Goal: Information Seeking & Learning: Find specific page/section

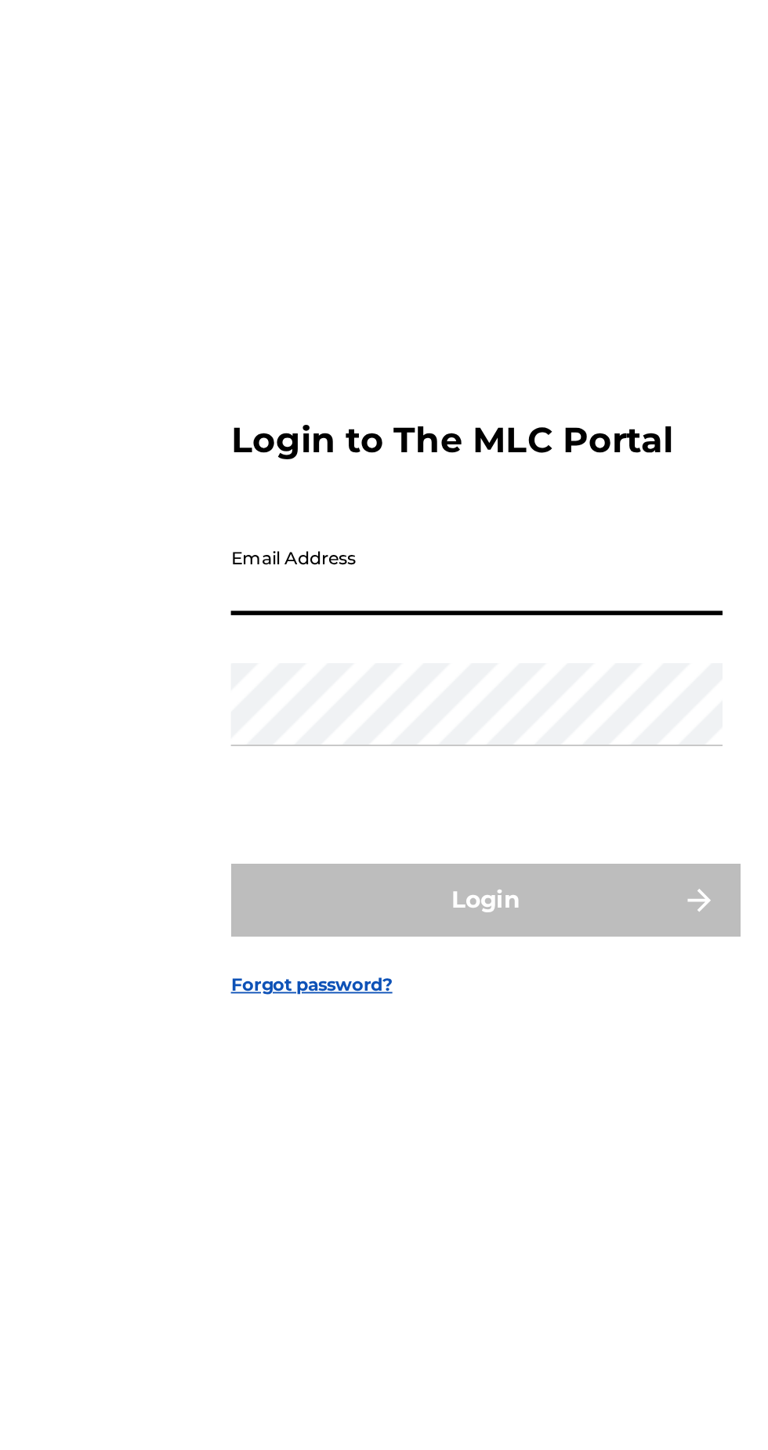
type input "[PERSON_NAME][EMAIL_ADDRESS][PERSON_NAME][DOMAIN_NAME]"
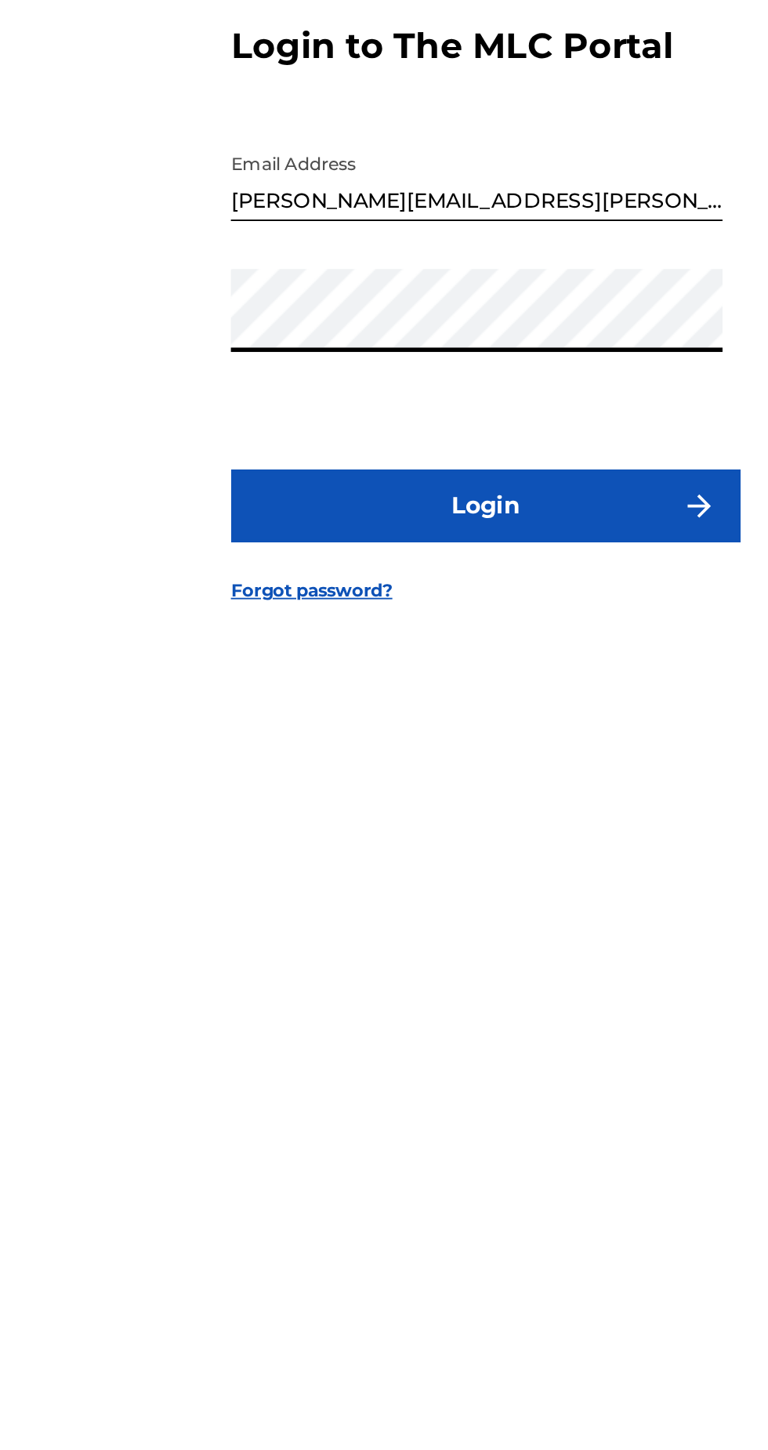
click at [420, 876] on button "Login" at bounding box center [384, 856] width 274 height 39
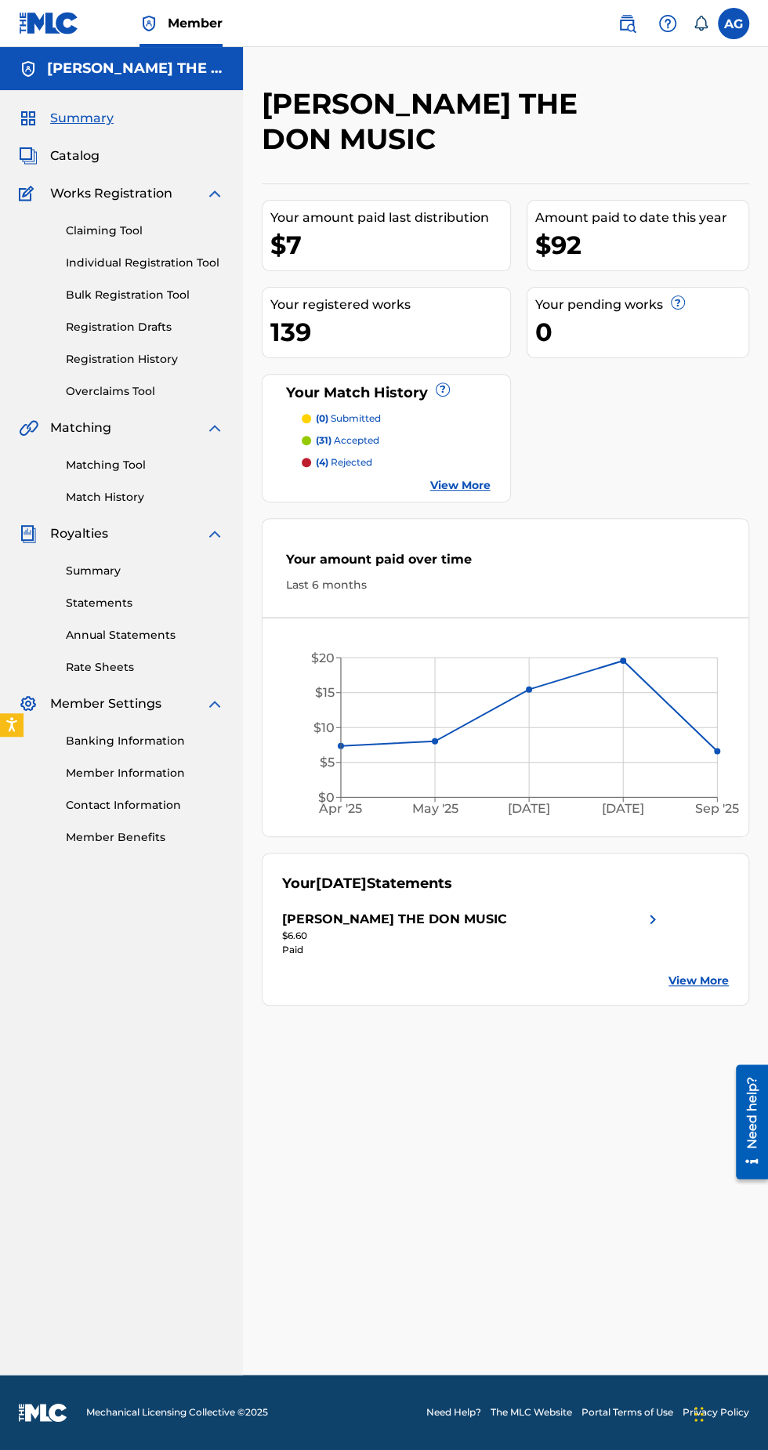
scroll to position [5, 0]
click at [342, 455] on p "(4) rejected" at bounding box center [344, 462] width 56 height 14
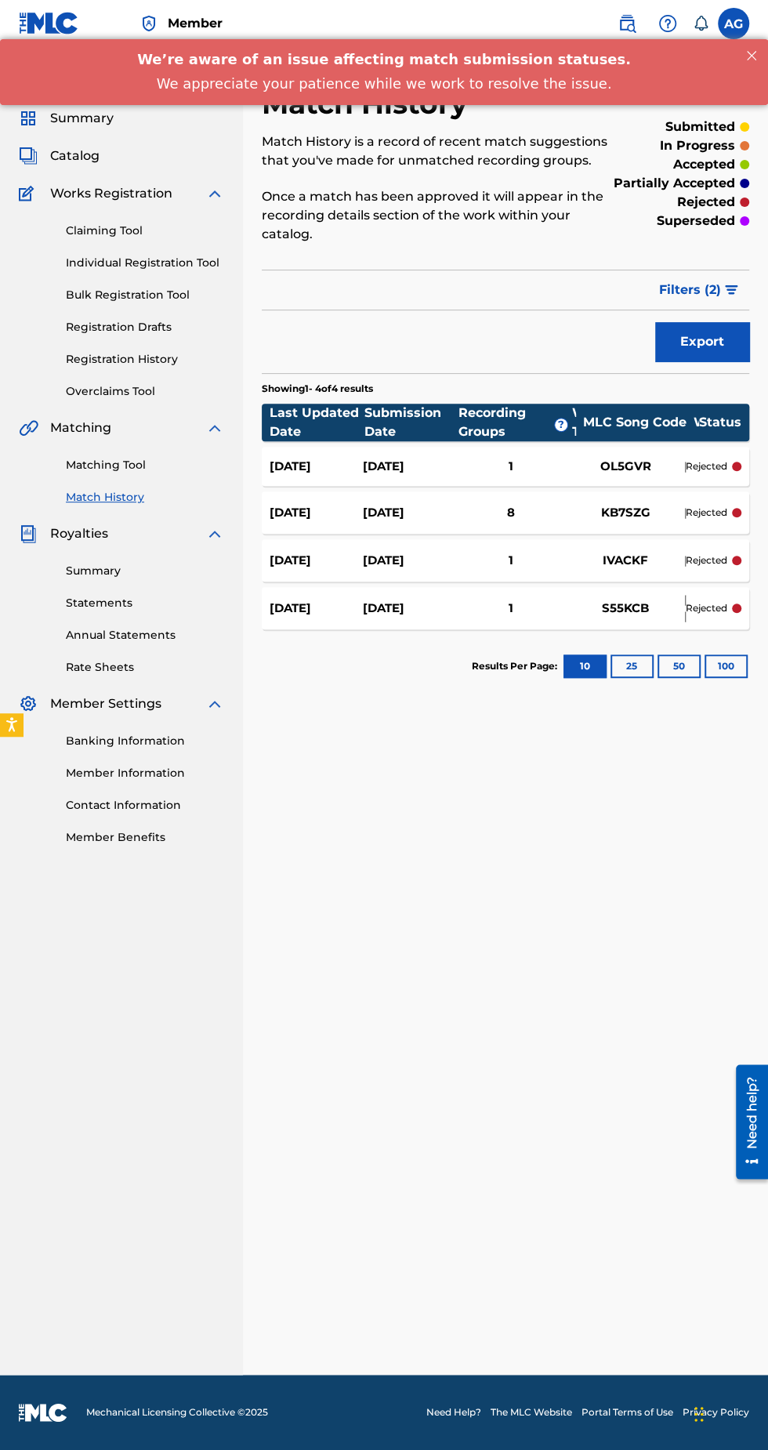
click at [402, 458] on div "[DATE]" at bounding box center [408, 467] width 93 height 18
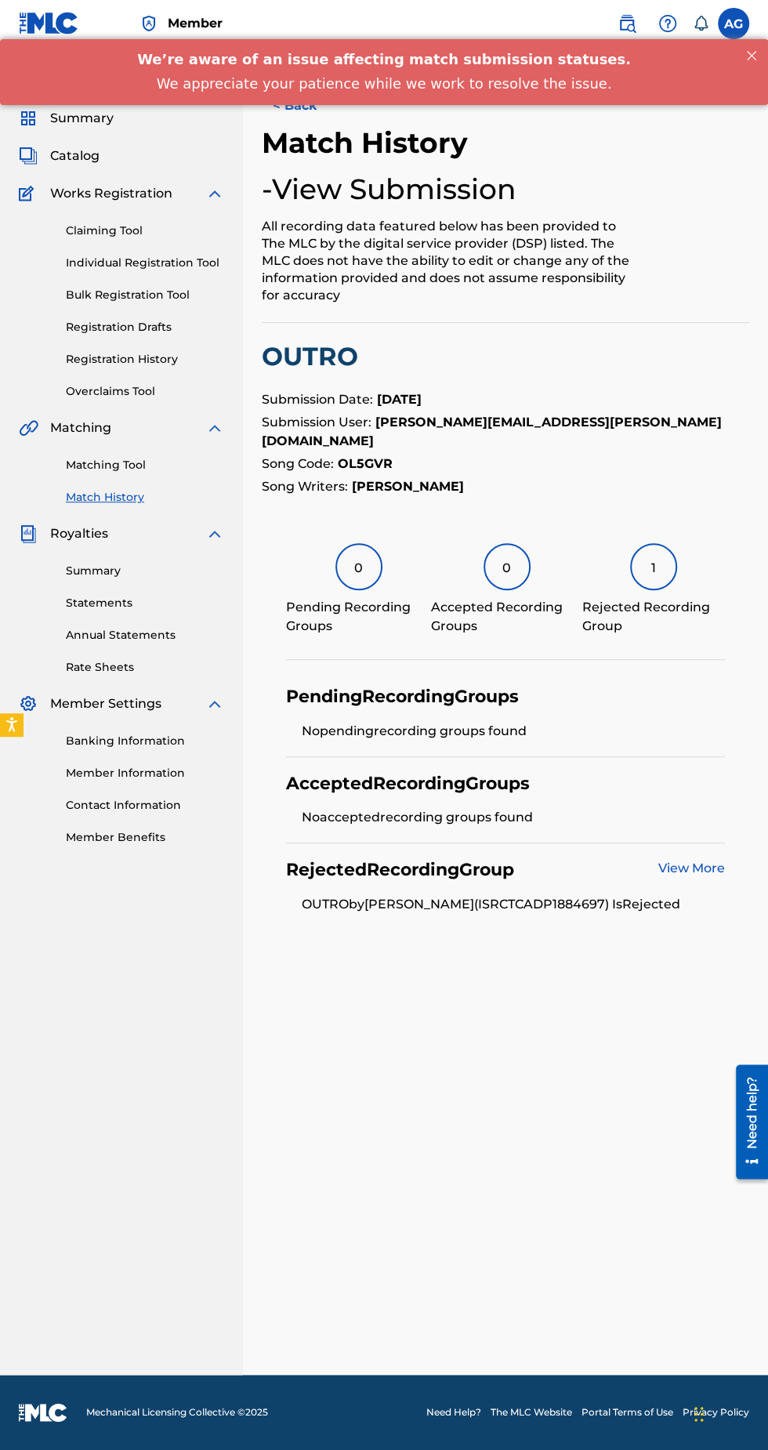
click at [317, 122] on button "< Back" at bounding box center [309, 105] width 94 height 39
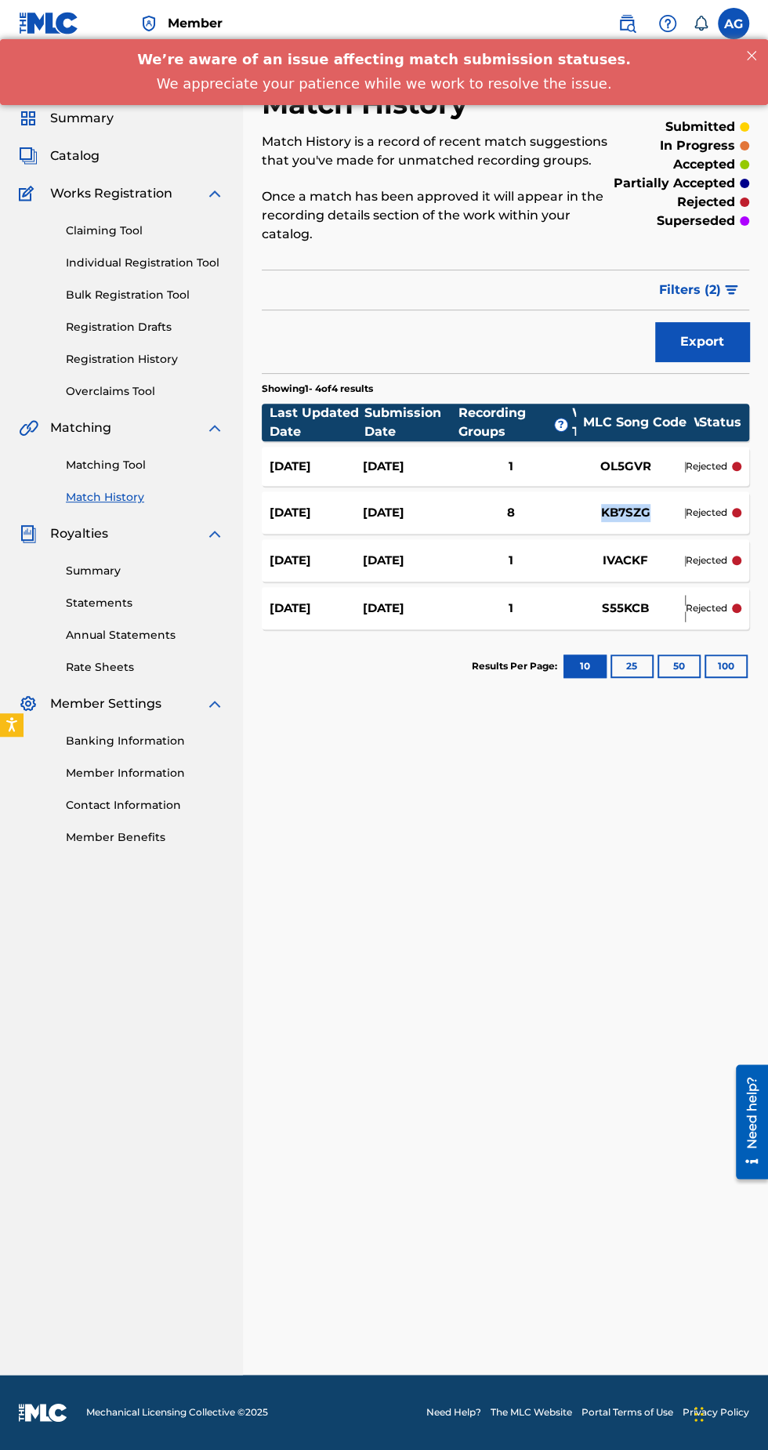
click at [403, 504] on div "[DATE]" at bounding box center [408, 513] width 93 height 18
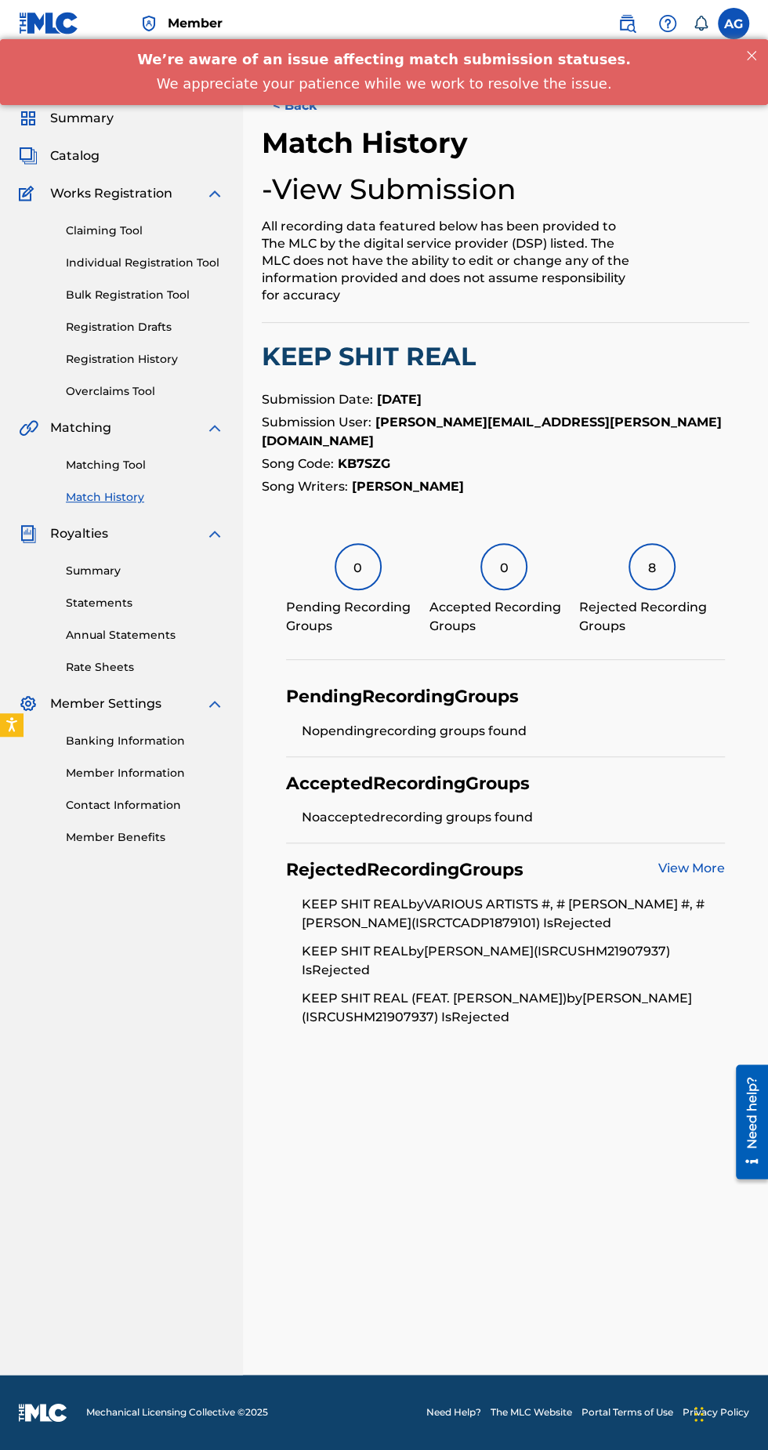
click at [314, 120] on button "< Back" at bounding box center [309, 105] width 94 height 39
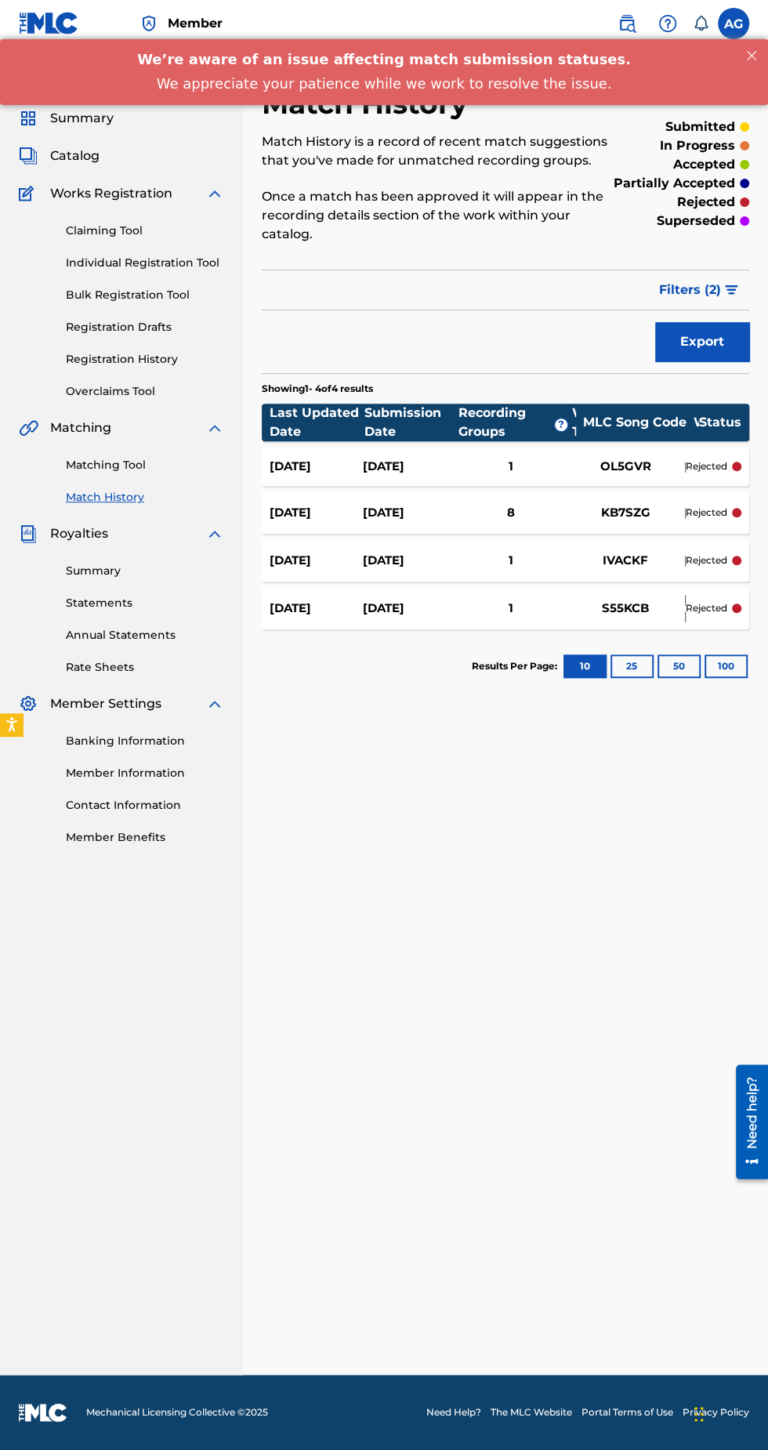
click at [528, 552] on div "1" at bounding box center [510, 561] width 111 height 18
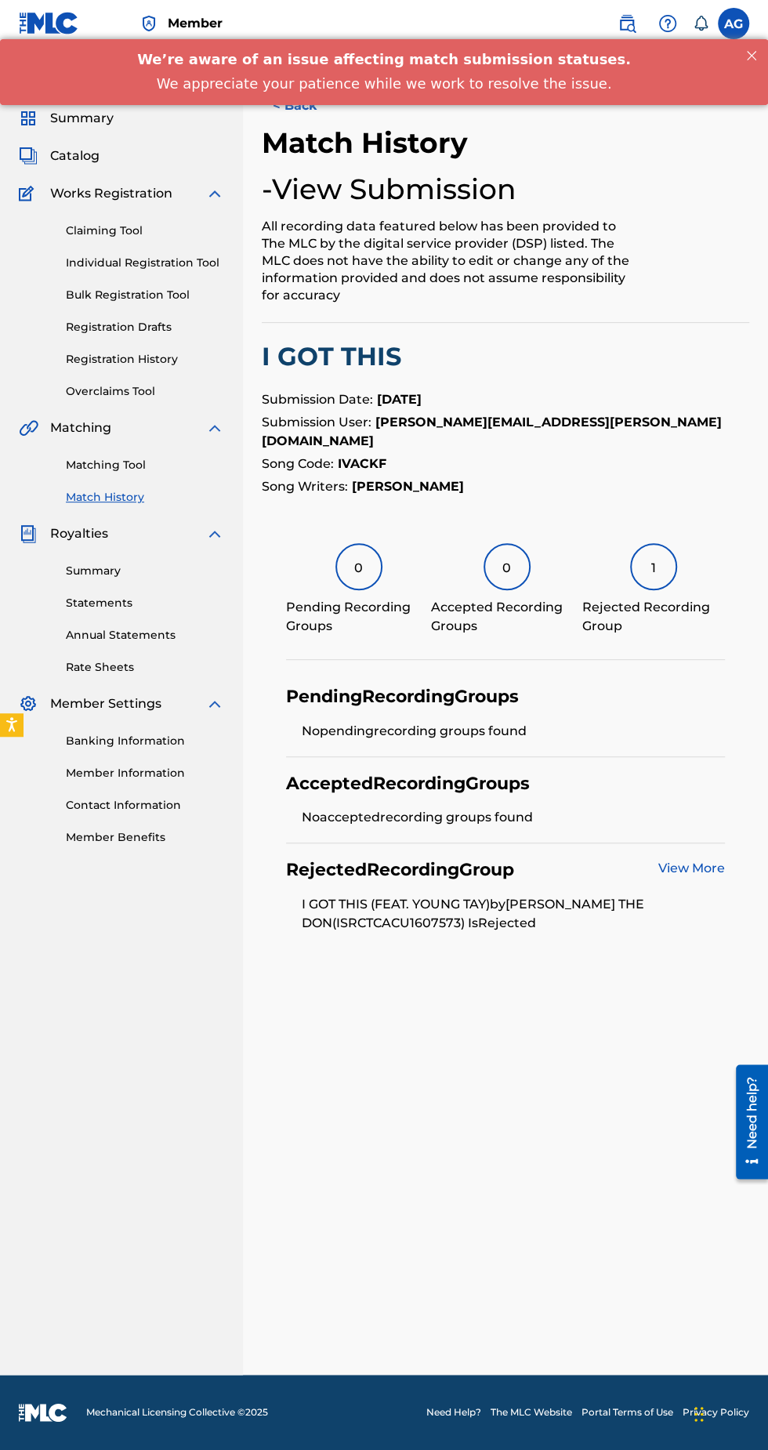
click at [297, 107] on button "< Back" at bounding box center [309, 105] width 94 height 39
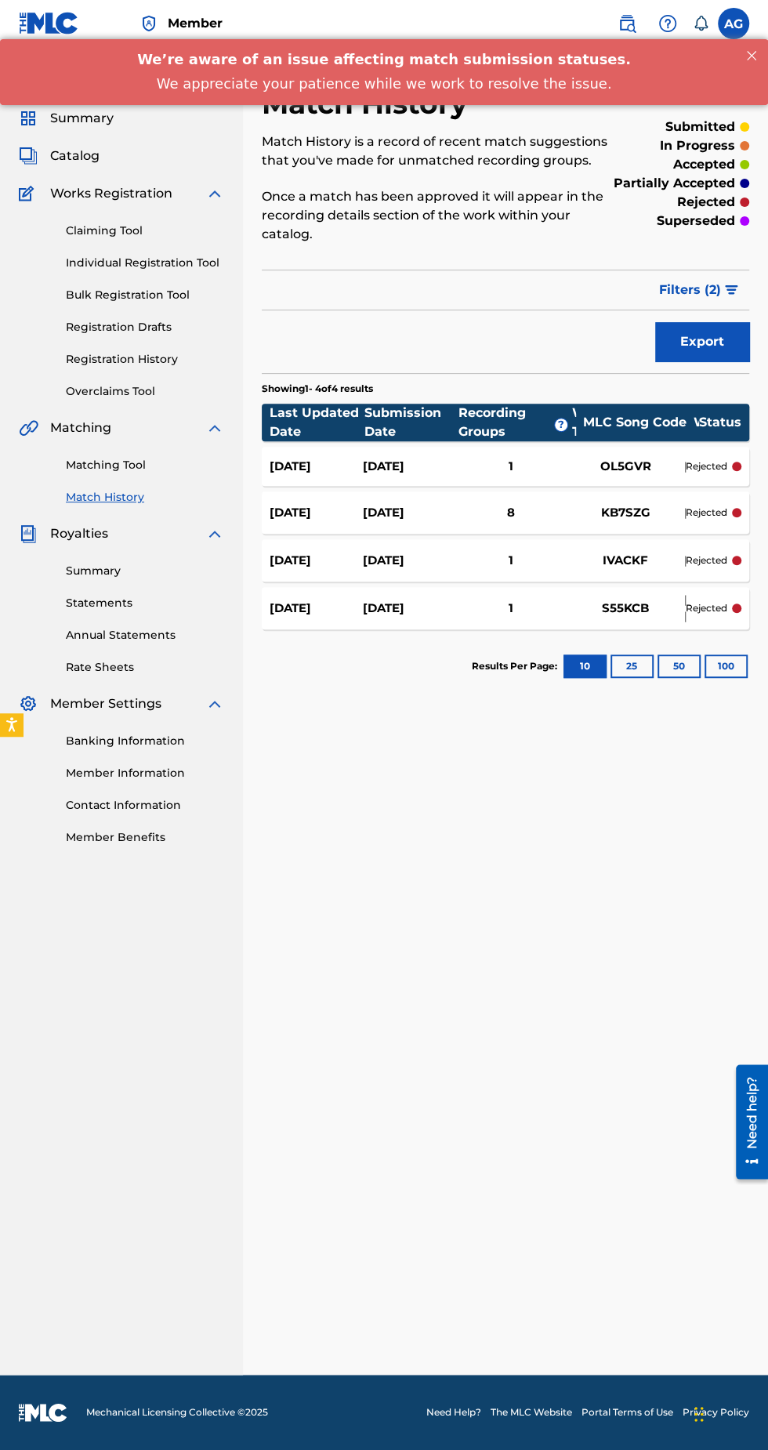
click at [439, 600] on div "[DATE]" at bounding box center [408, 609] width 93 height 18
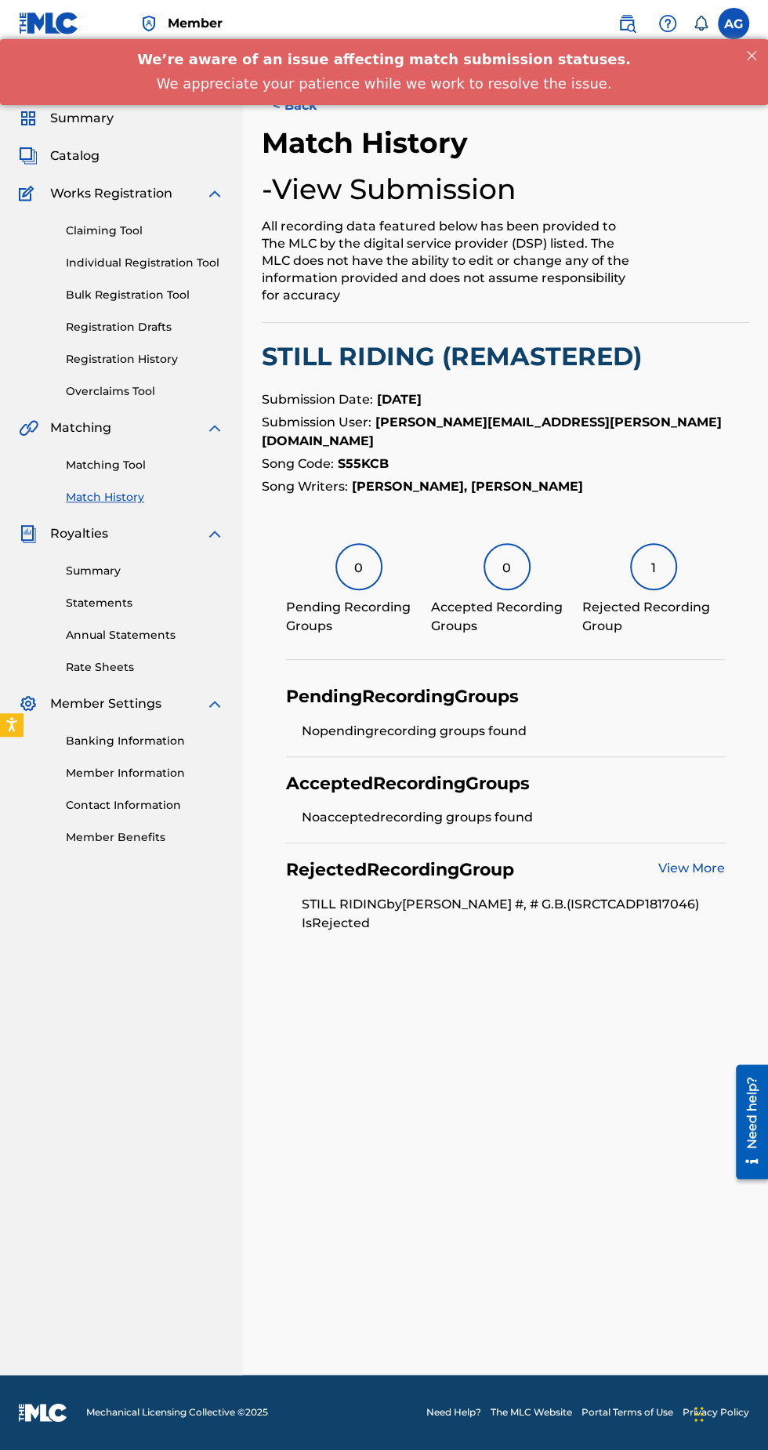
click at [320, 108] on button "< Back" at bounding box center [309, 105] width 94 height 39
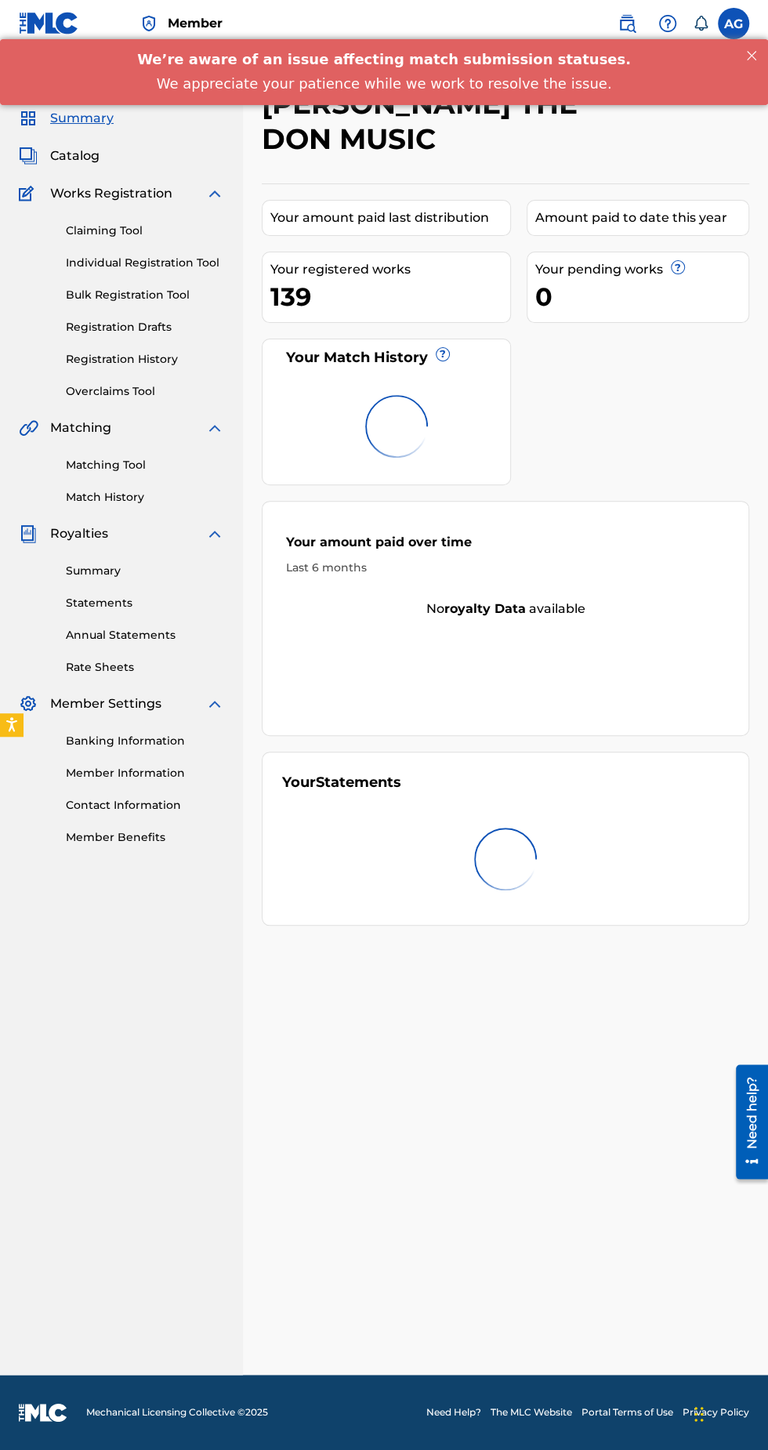
scroll to position [5, 0]
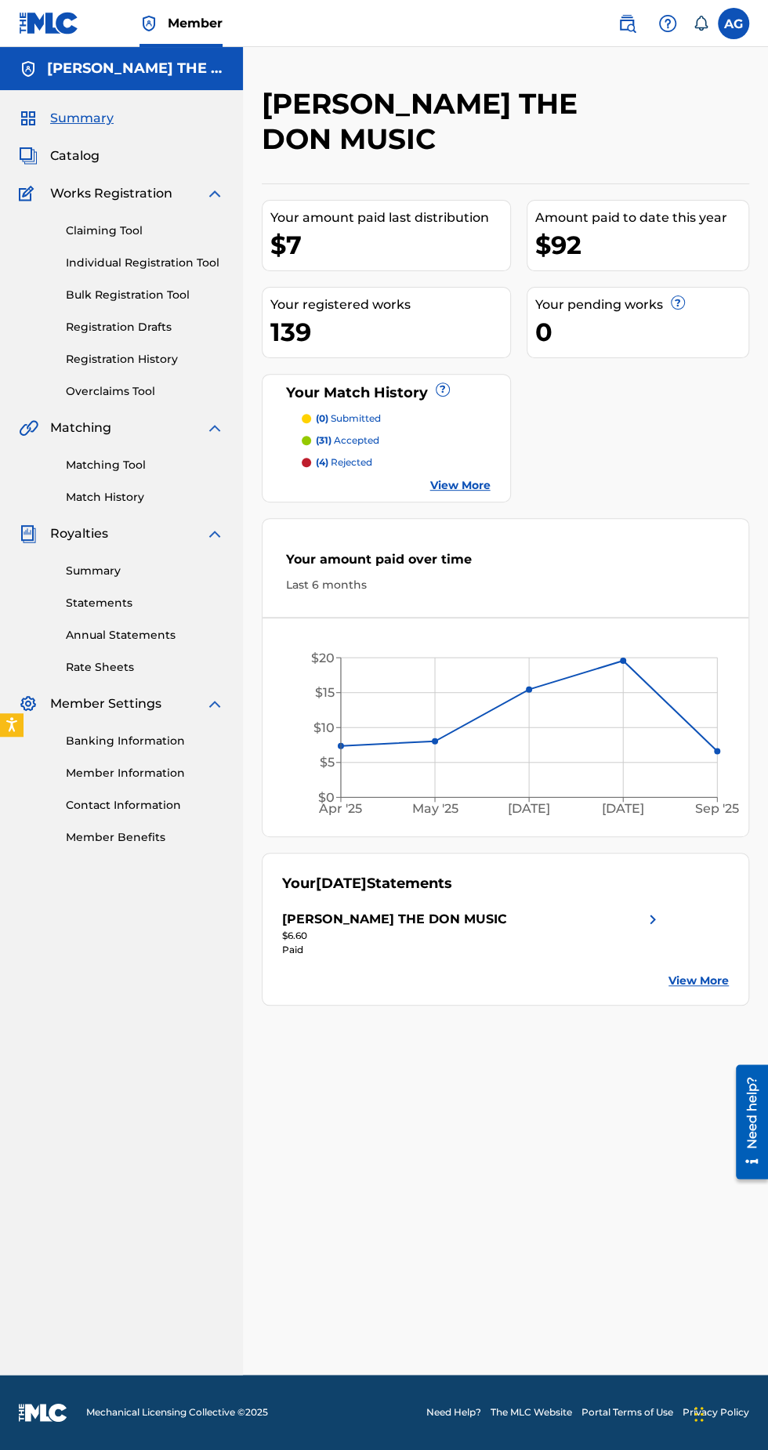
click at [359, 434] on p "(31) accepted" at bounding box center [347, 441] width 63 height 14
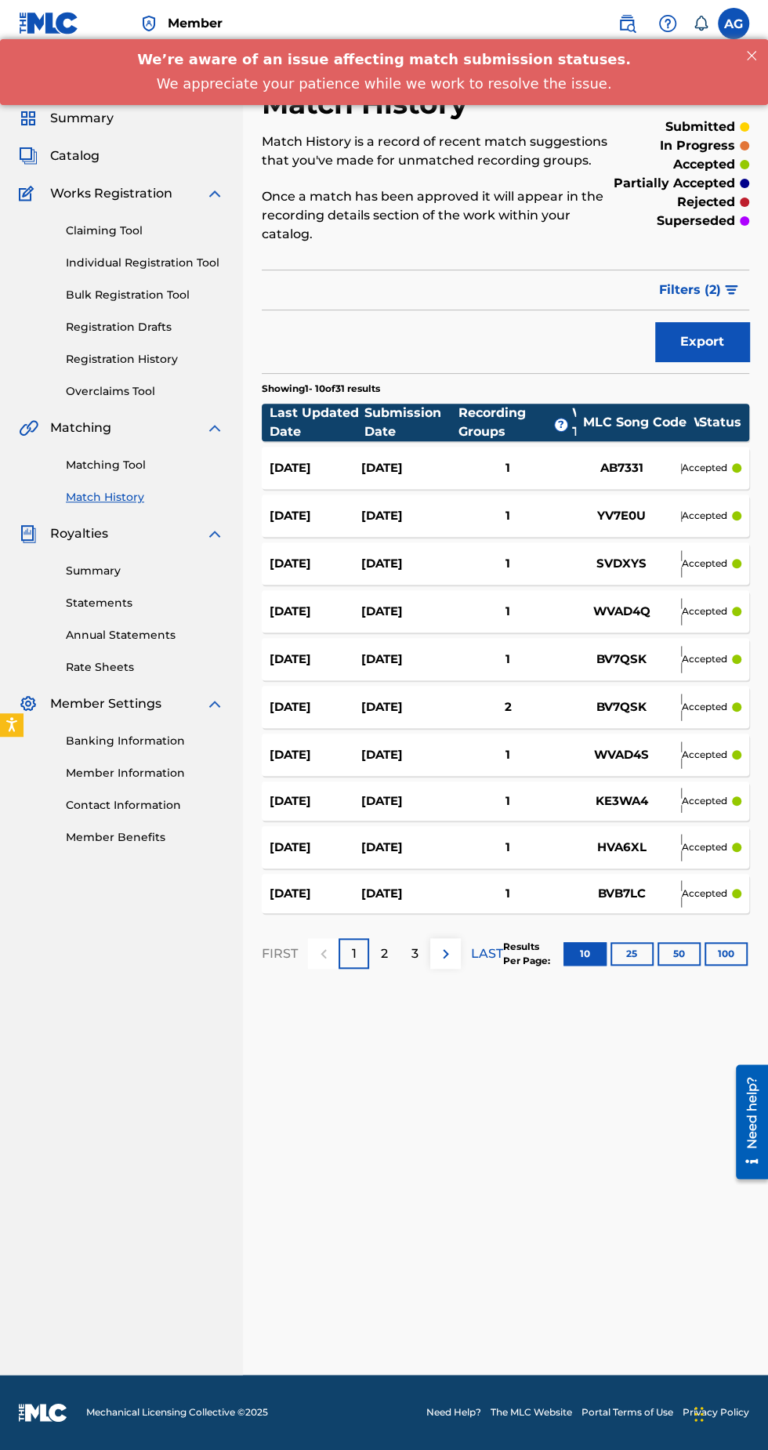
click at [542, 459] on div "1" at bounding box center [508, 468] width 110 height 18
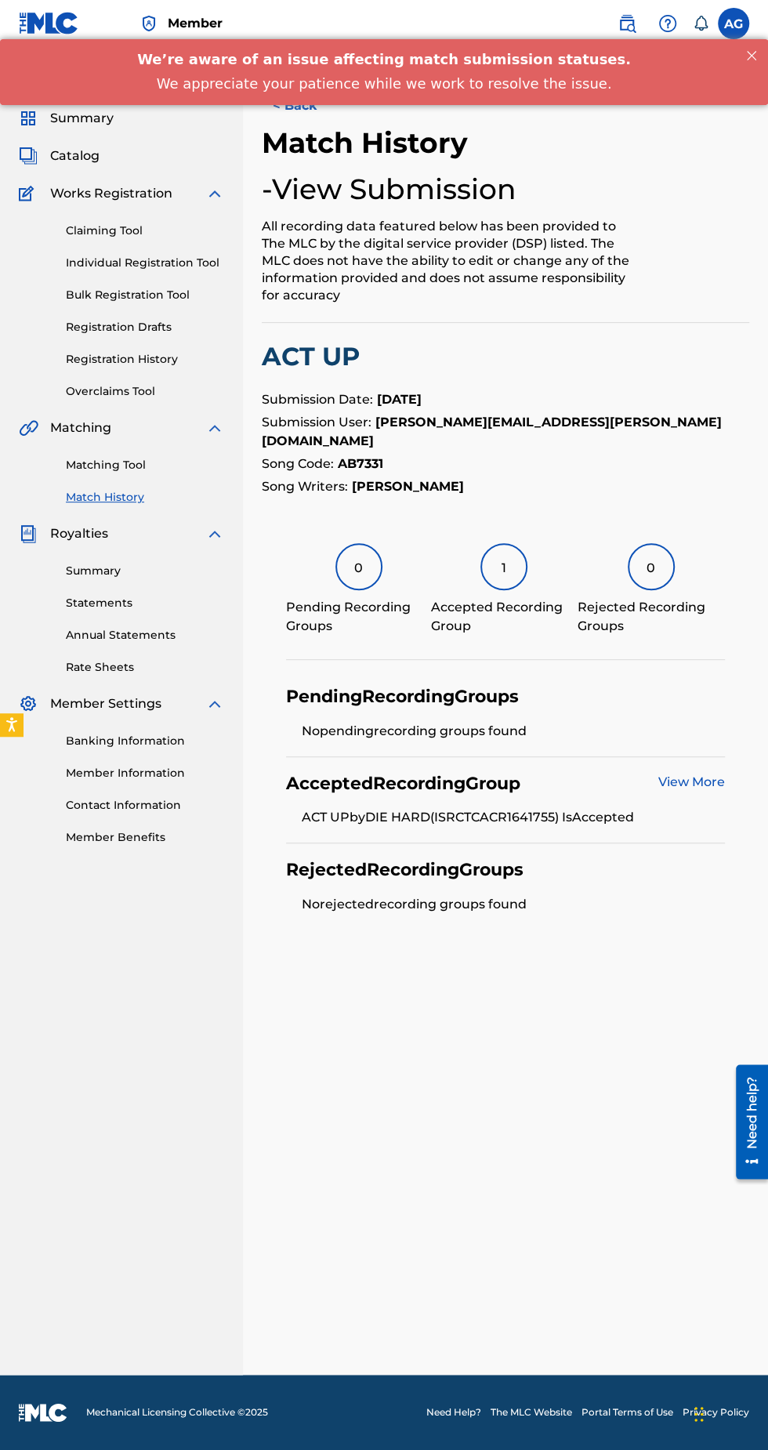
click at [320, 122] on button "< Back" at bounding box center [309, 105] width 94 height 39
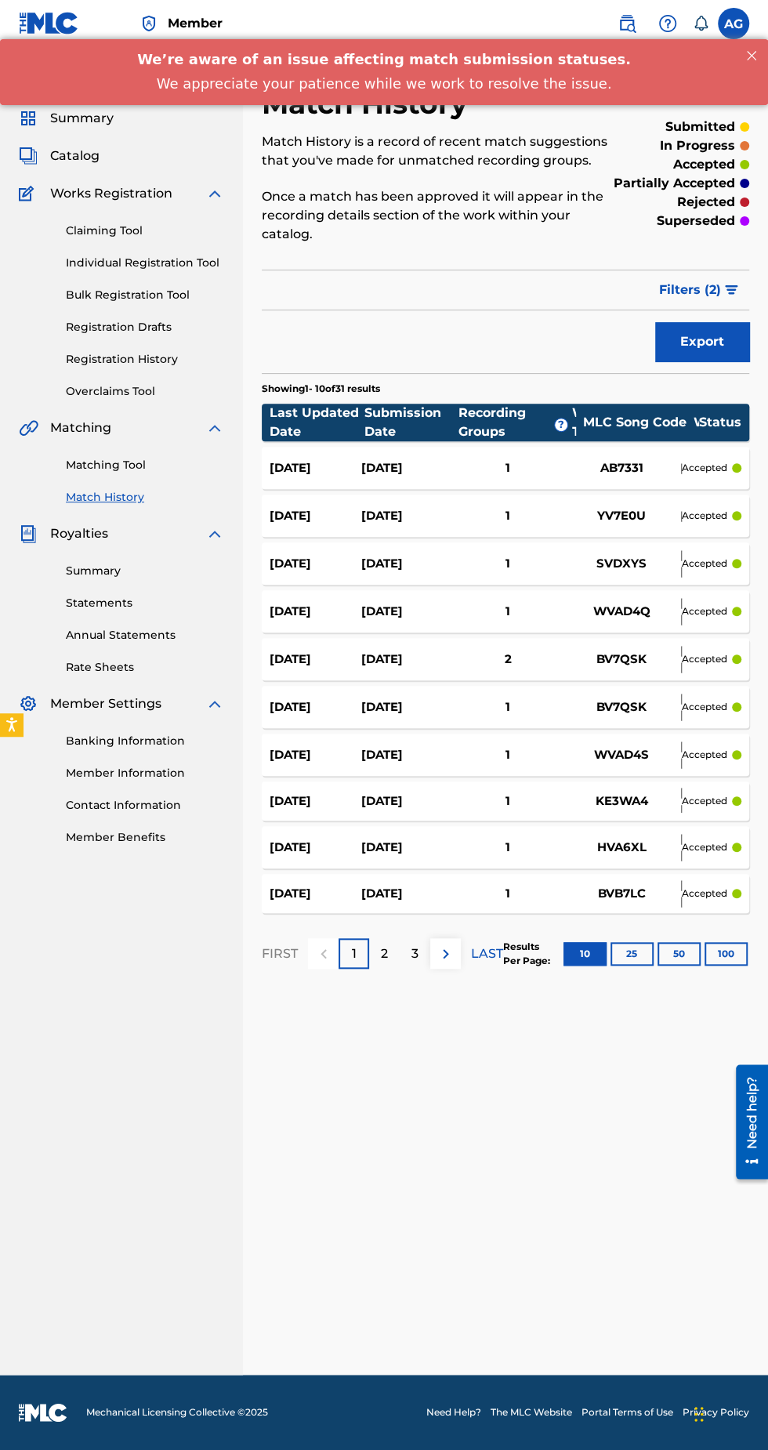
click at [507, 507] on div "1" at bounding box center [508, 516] width 110 height 18
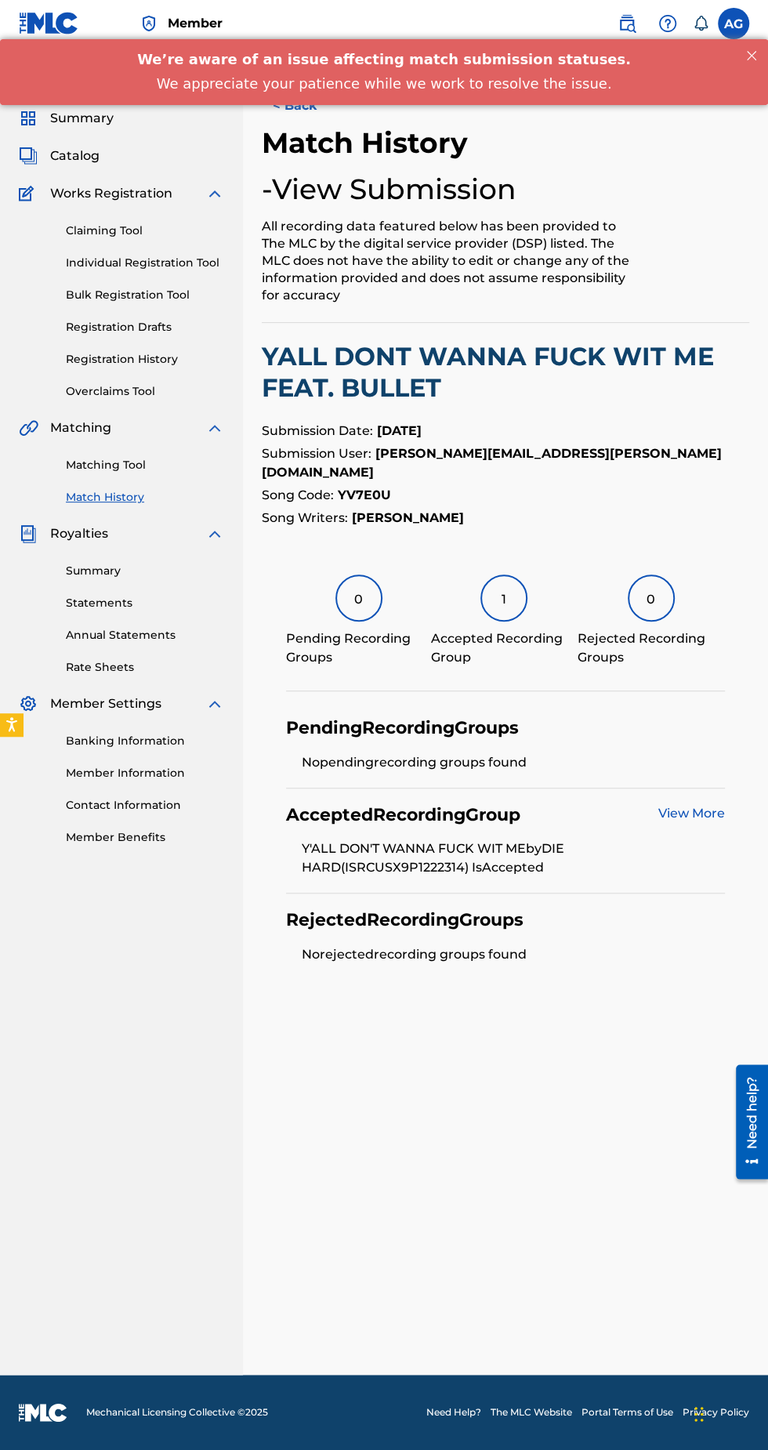
click at [317, 115] on button "< Back" at bounding box center [309, 105] width 94 height 39
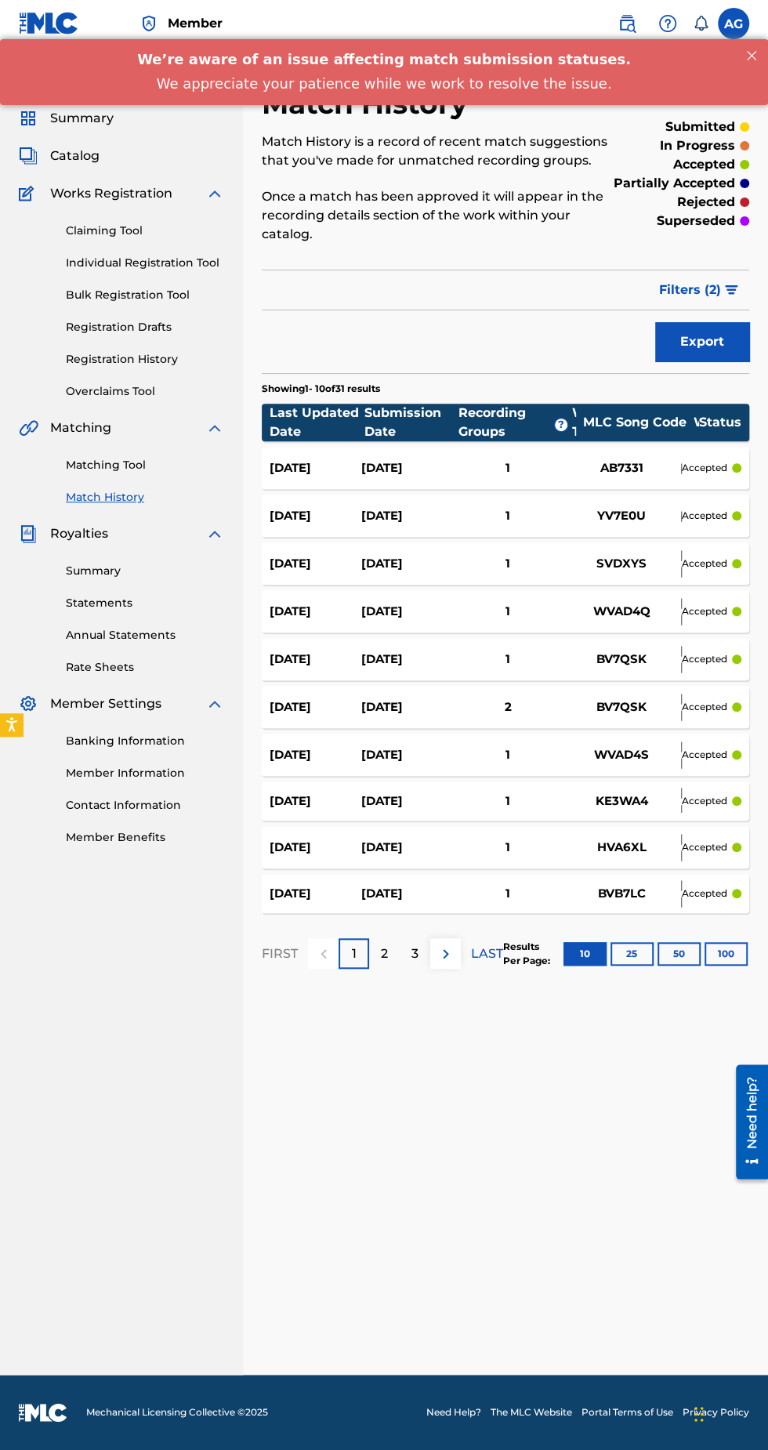
click at [434, 459] on div "[DATE]" at bounding box center [407, 468] width 92 height 18
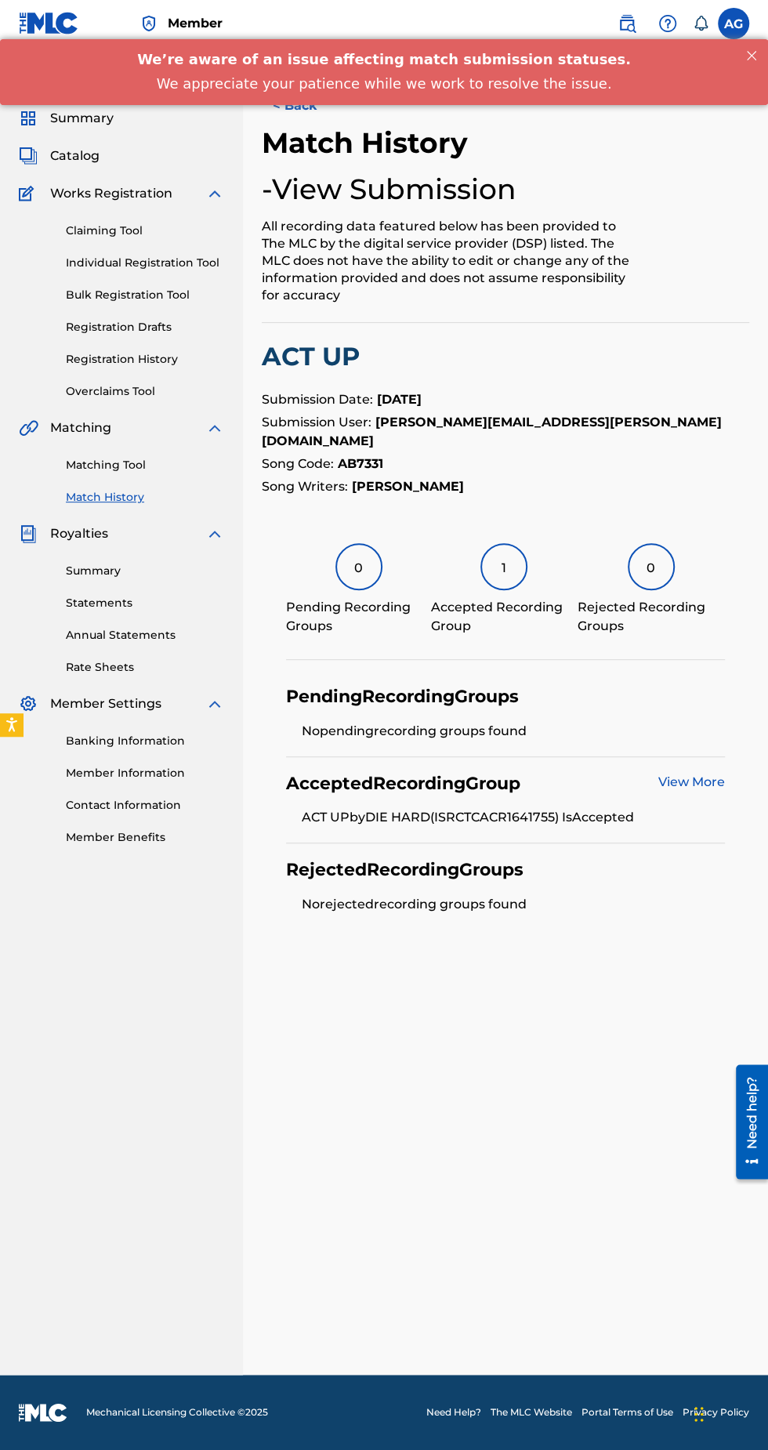
click at [324, 102] on div "We’re aware of an issue affecting match submission statuses. We appreciate your…" at bounding box center [384, 71] width 768 height 66
click at [305, 113] on button "< Back" at bounding box center [309, 105] width 94 height 39
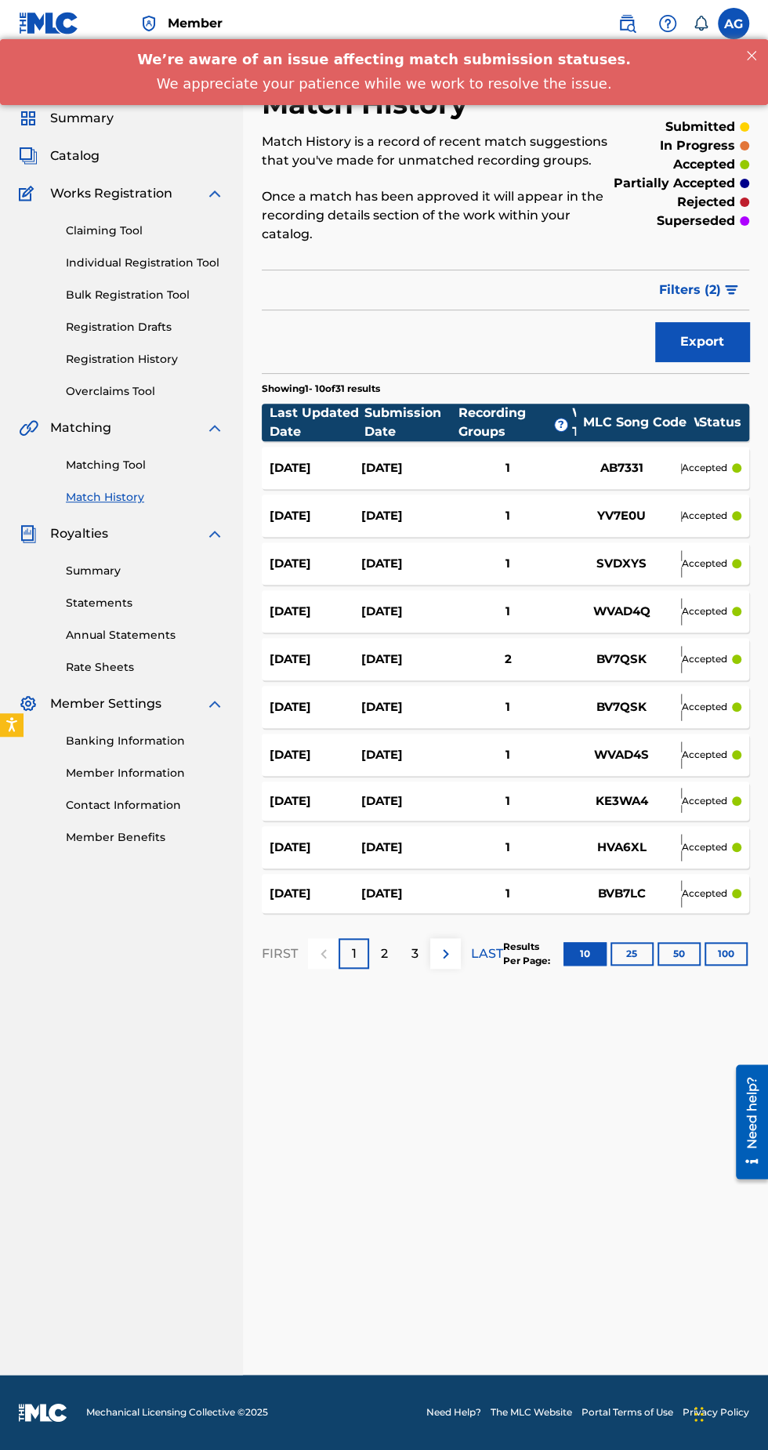
click at [477, 555] on div "1" at bounding box center [508, 564] width 110 height 18
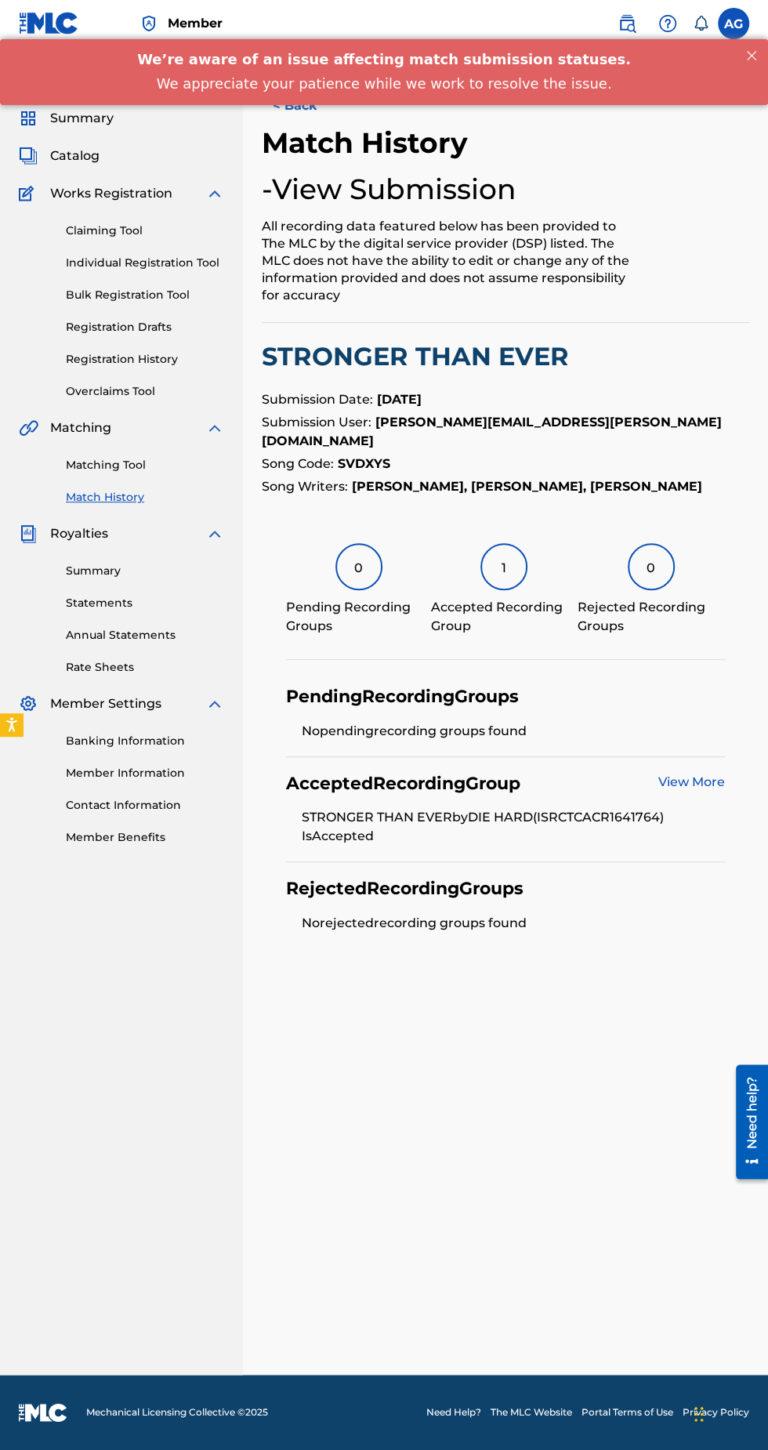
click at [306, 111] on button "< Back" at bounding box center [309, 105] width 94 height 39
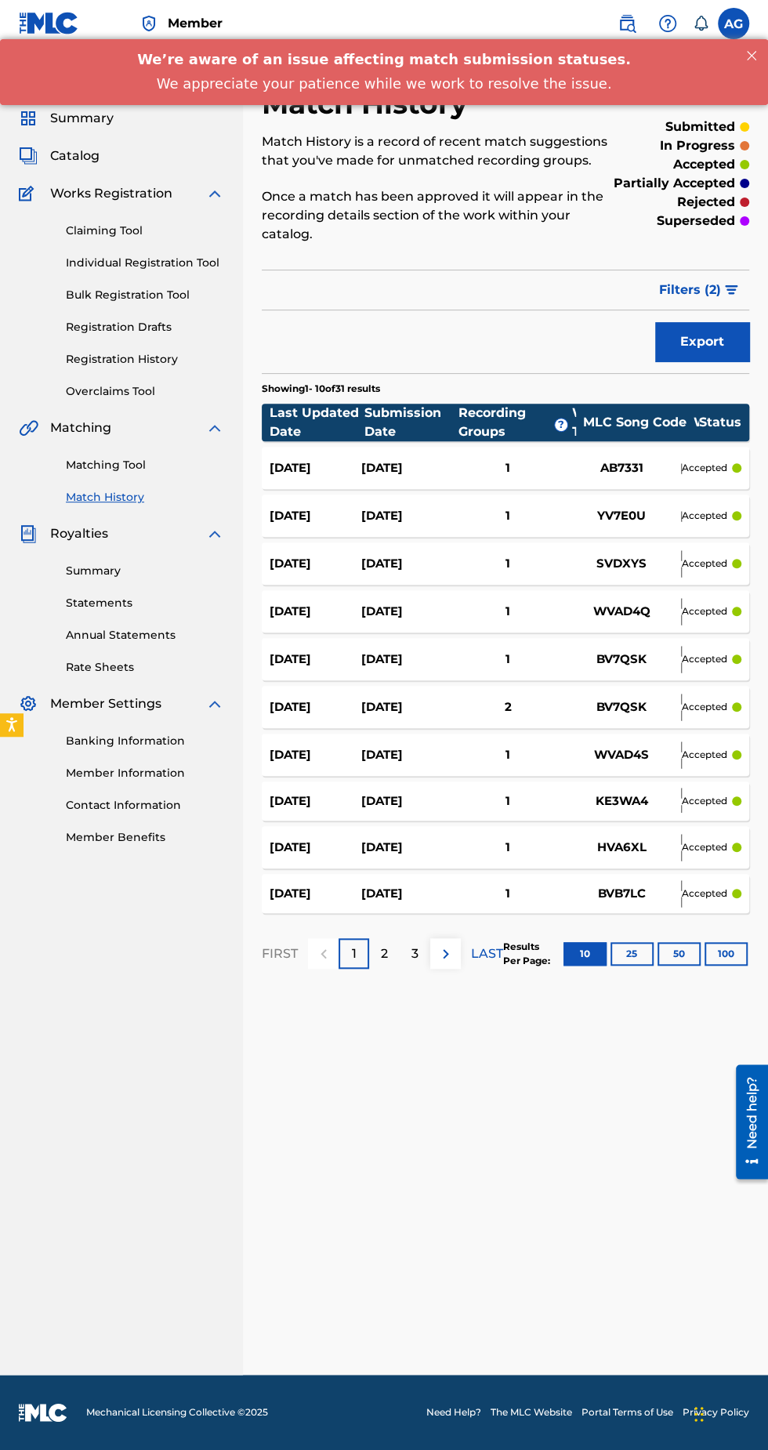
click at [504, 603] on div "1" at bounding box center [508, 612] width 110 height 18
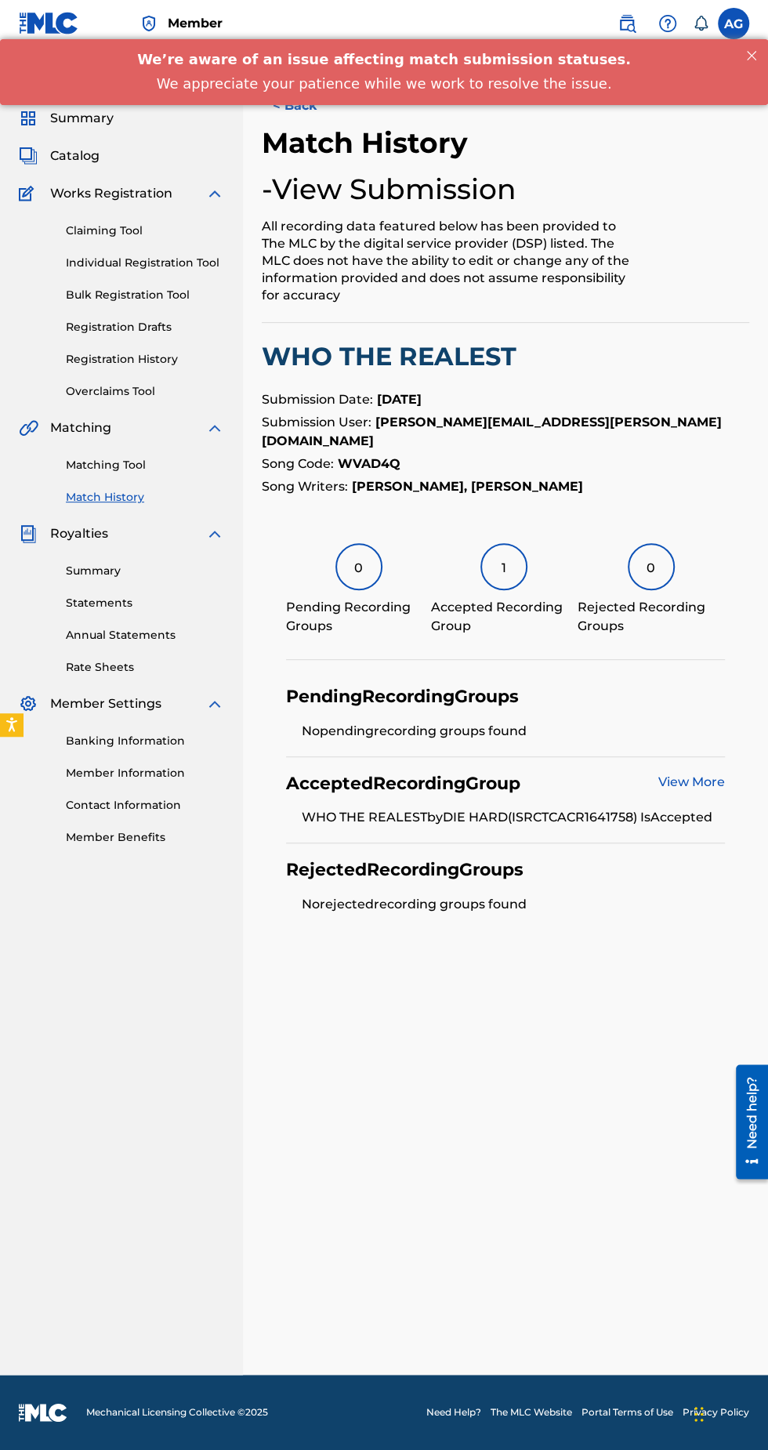
click at [314, 117] on button "< Back" at bounding box center [309, 105] width 94 height 39
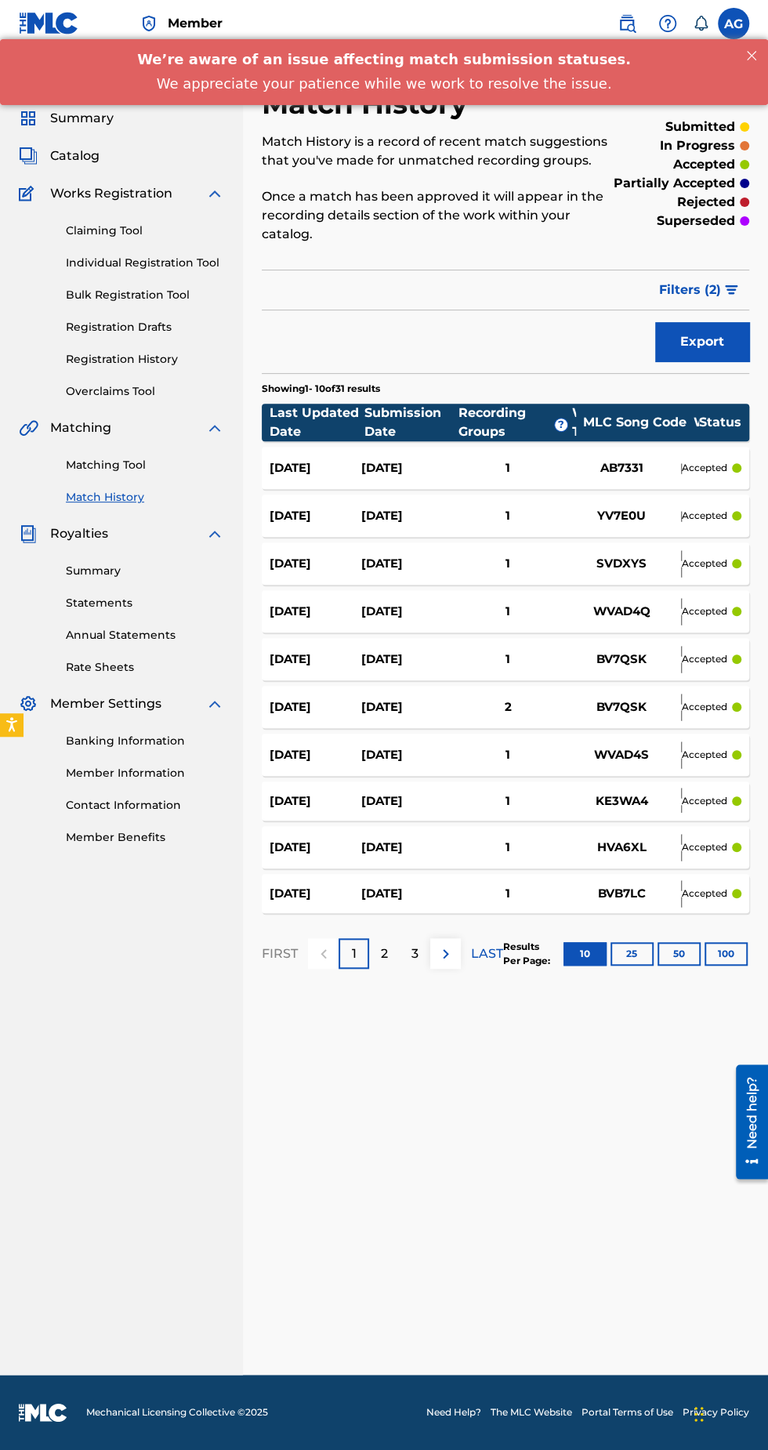
click at [522, 698] on div "2" at bounding box center [508, 707] width 110 height 18
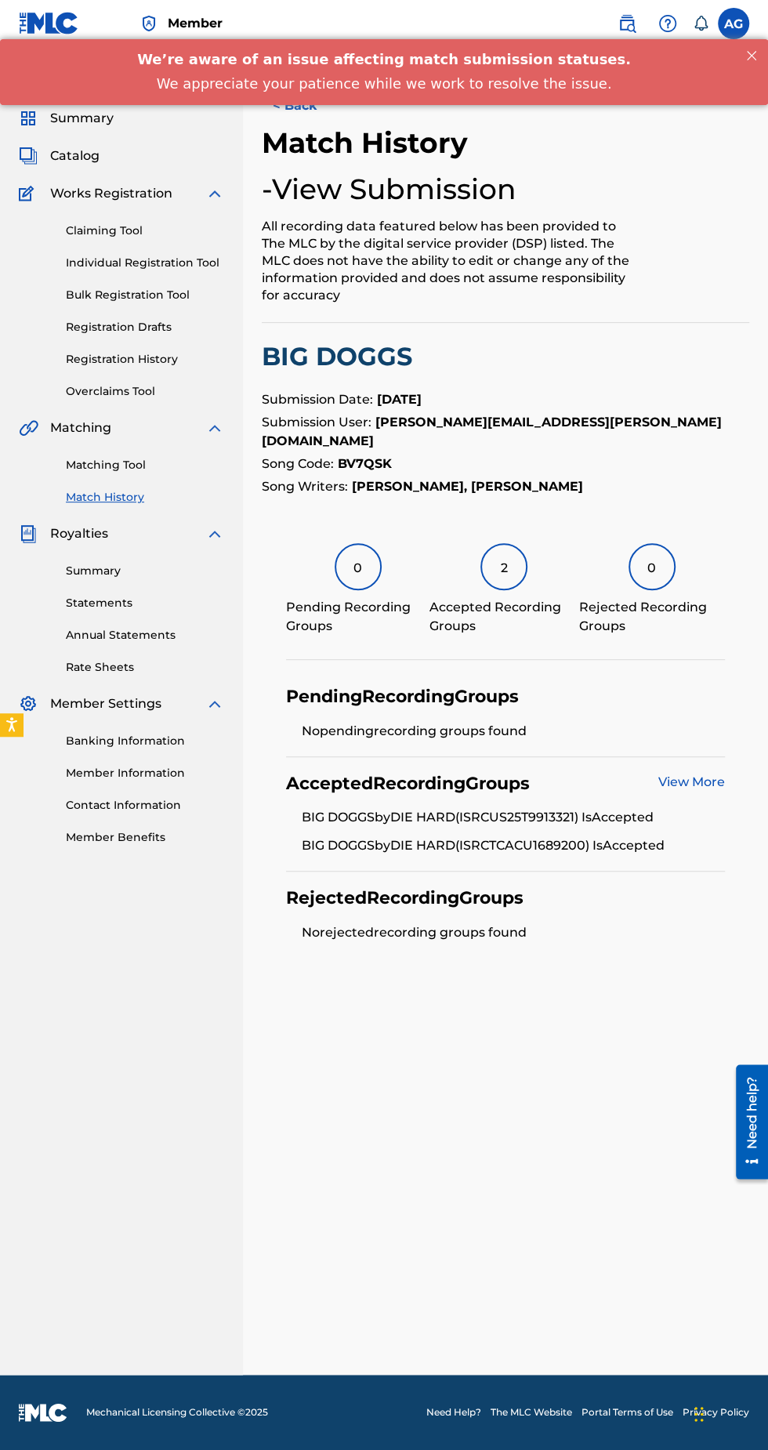
click at [317, 123] on button "< Back" at bounding box center [309, 105] width 94 height 39
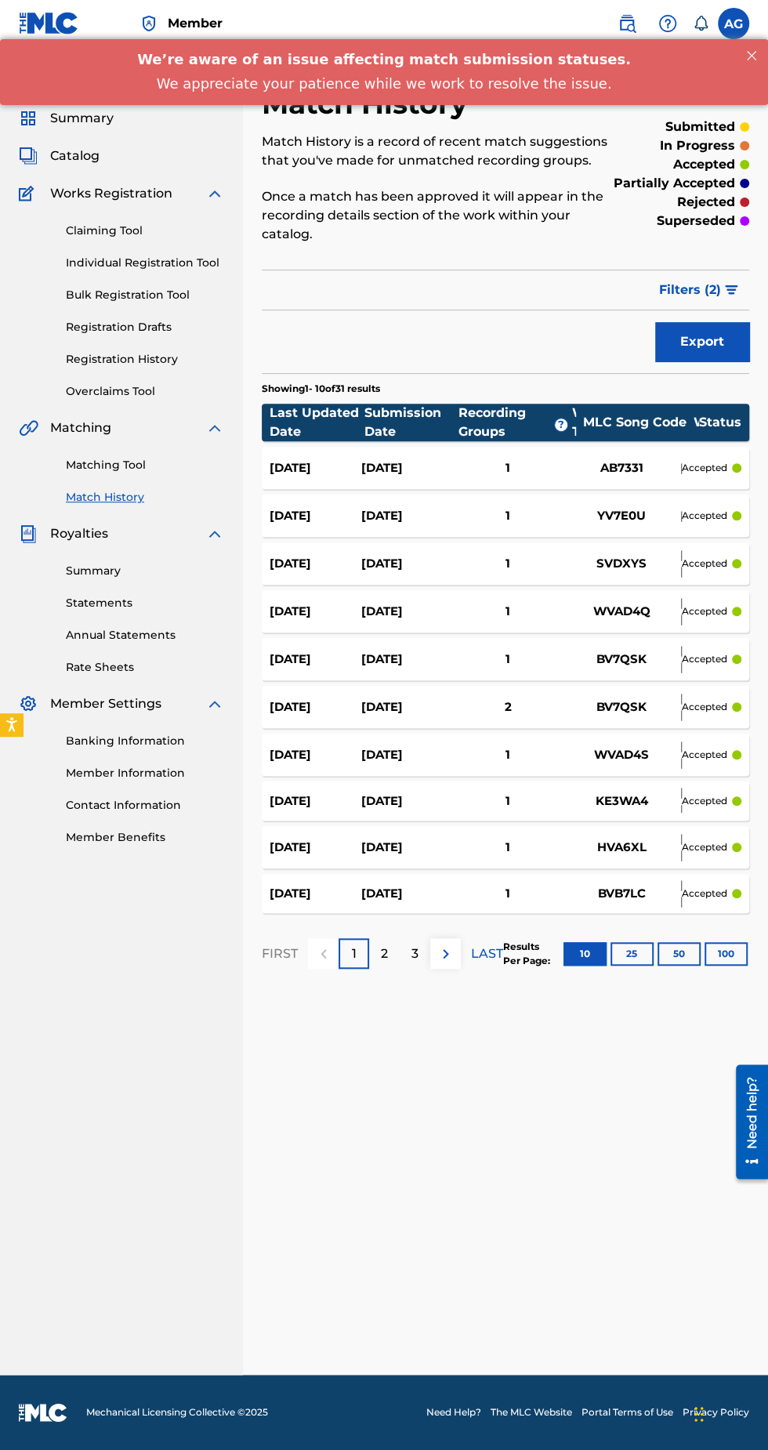
click at [524, 885] on div "1" at bounding box center [508, 894] width 110 height 18
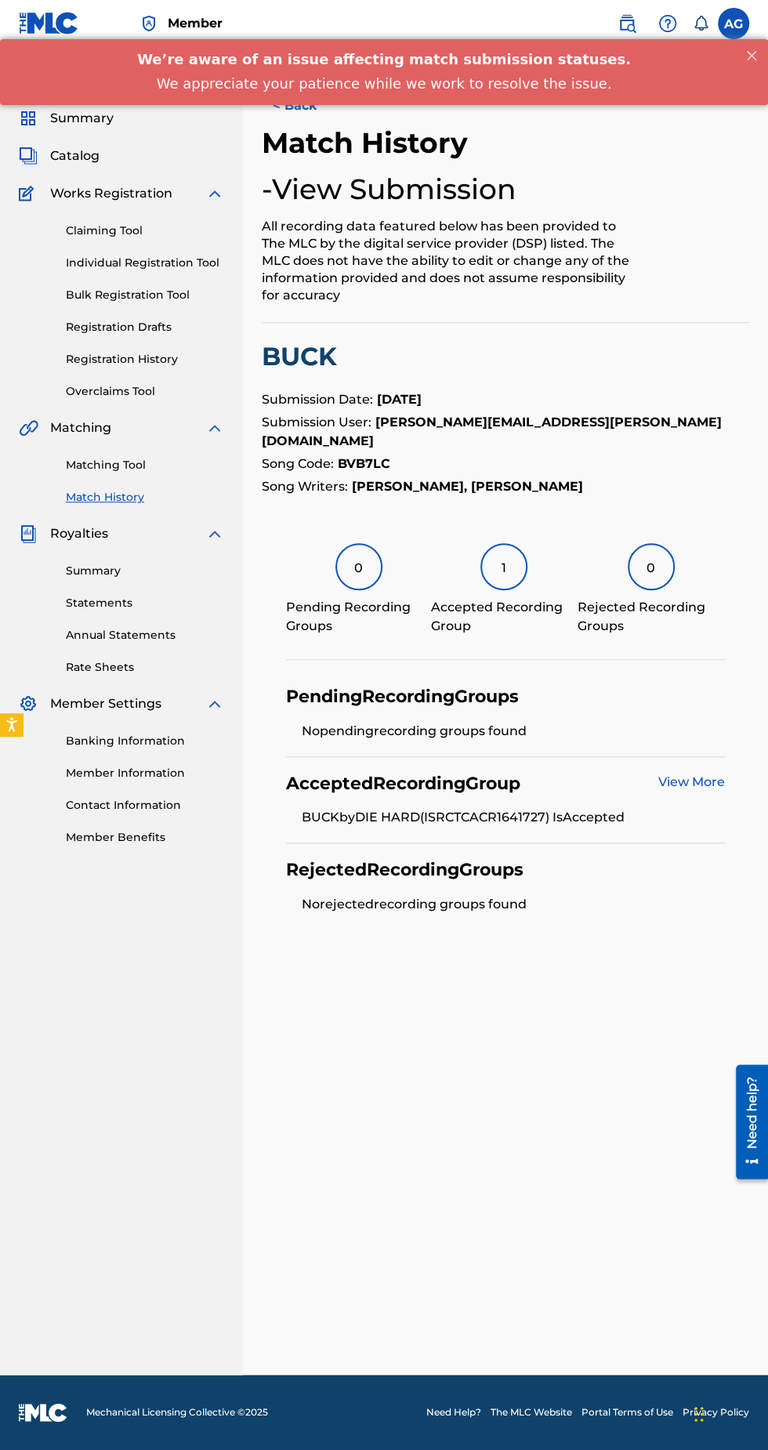
click at [314, 122] on button "< Back" at bounding box center [309, 105] width 94 height 39
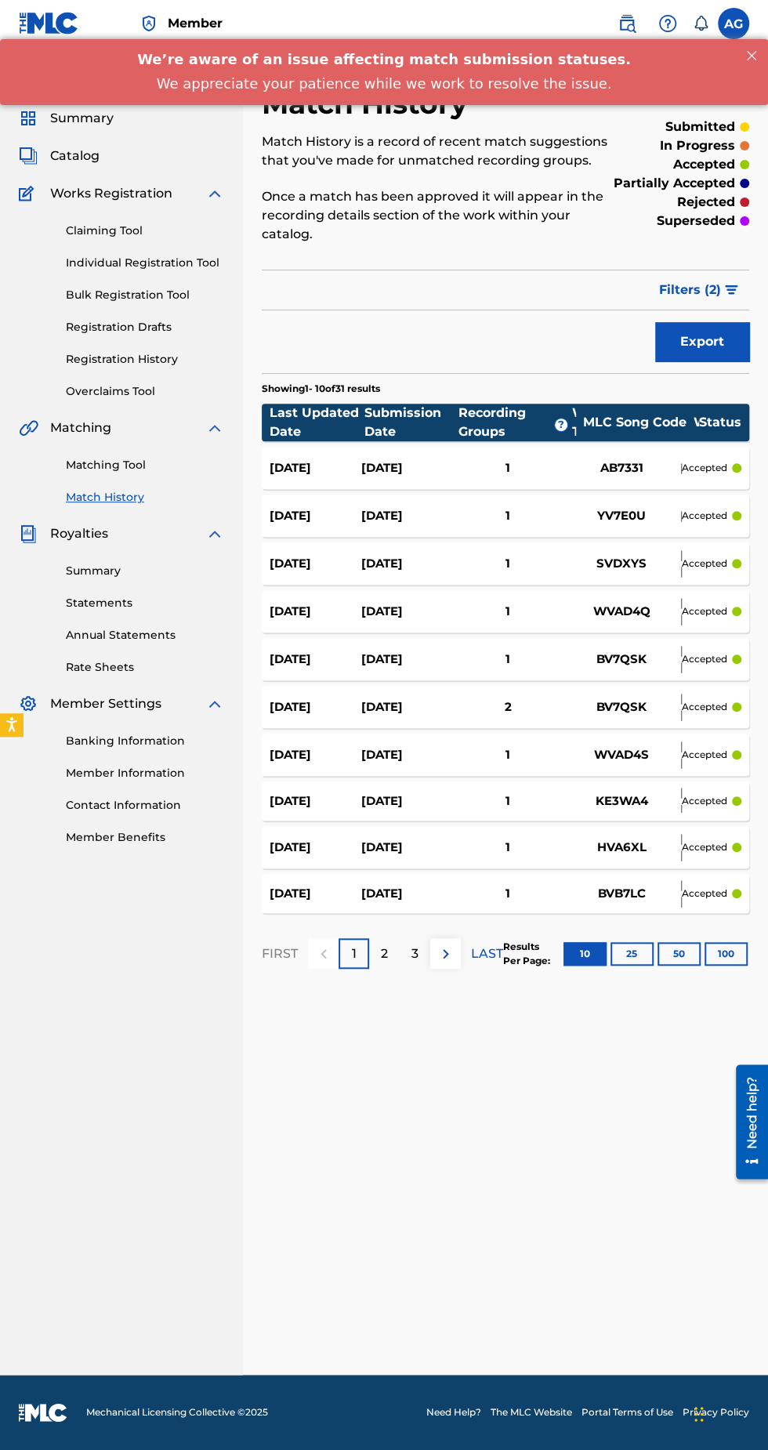
click at [528, 885] on div "1" at bounding box center [508, 894] width 110 height 18
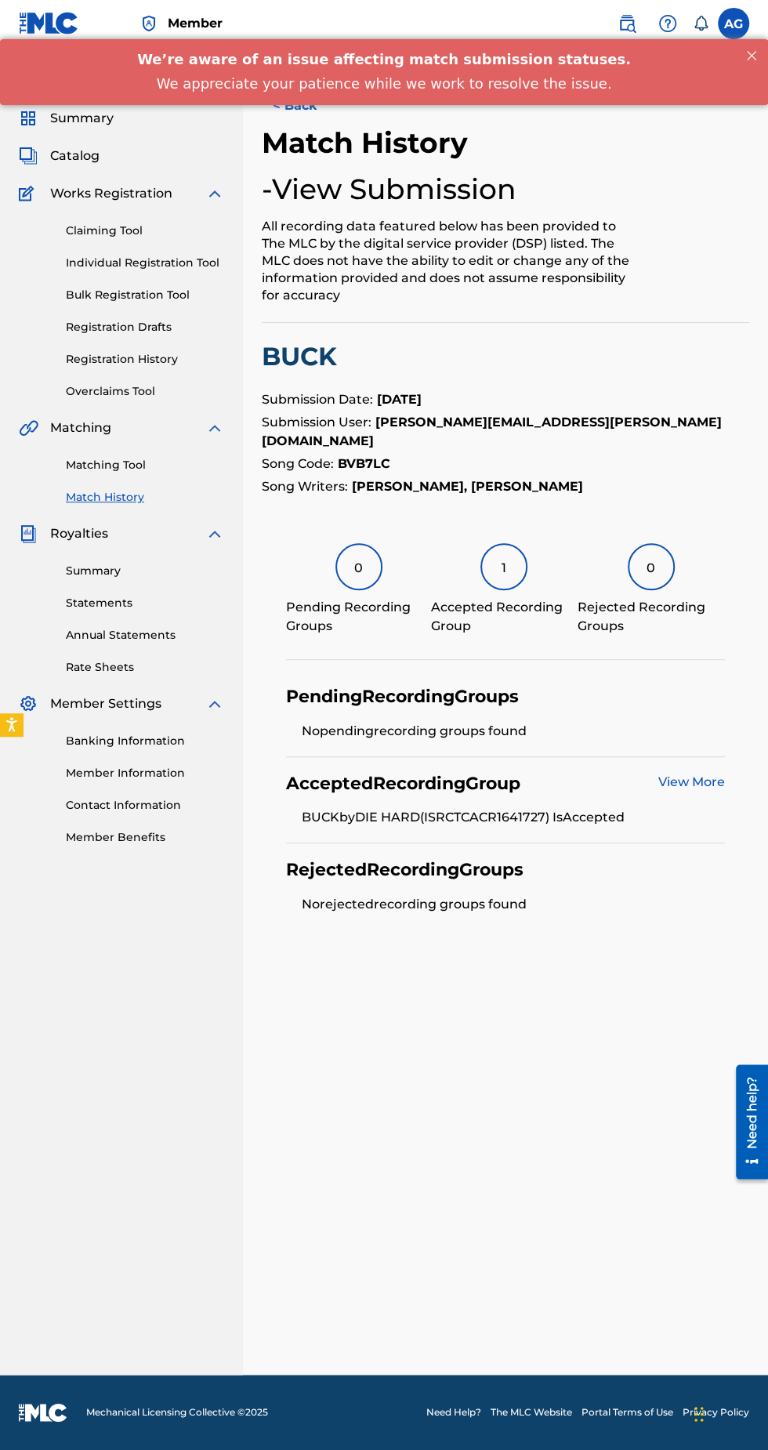
click at [318, 123] on button "< Back" at bounding box center [309, 105] width 94 height 39
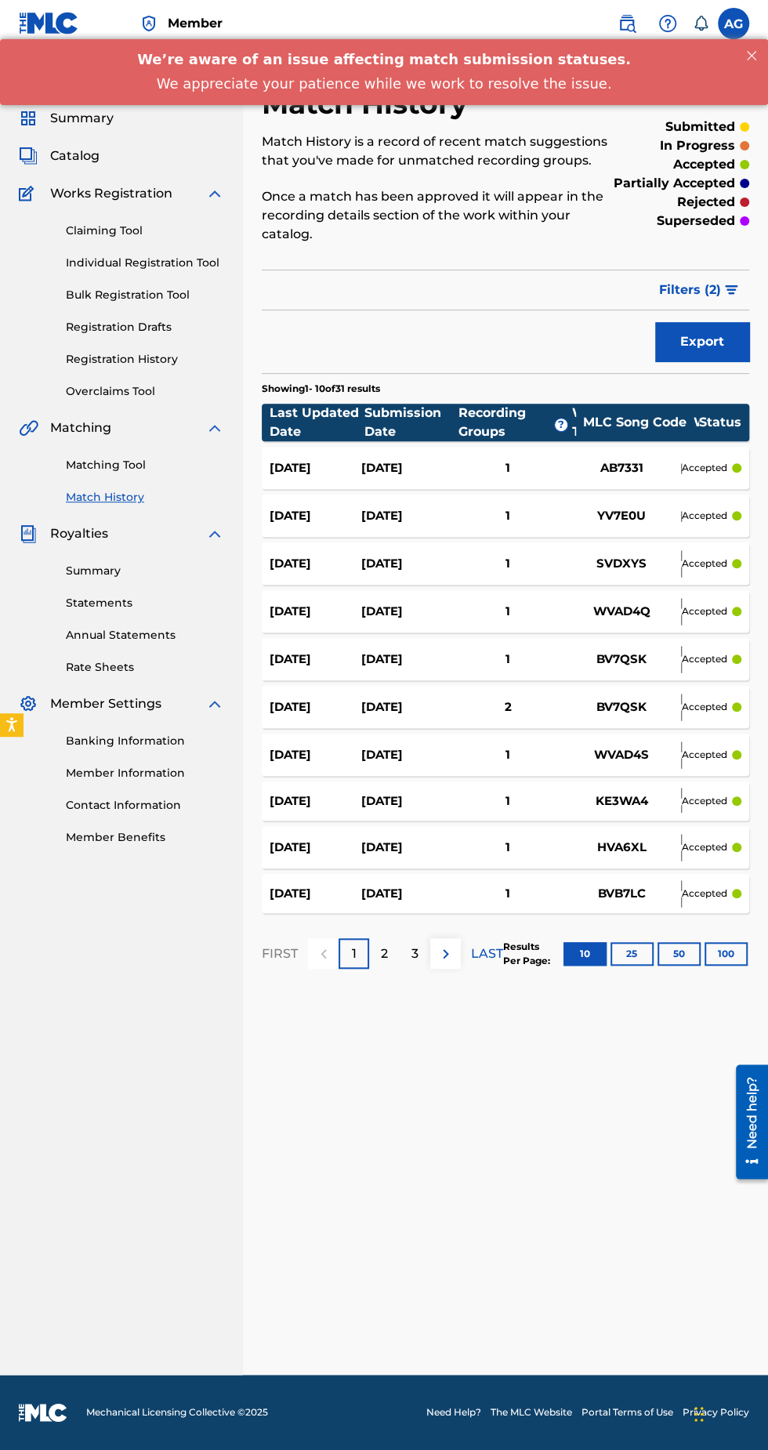
click at [557, 826] on div "[DATE] [DATE] 1 HEARTZ OF MEN HVA6XL [PERSON_NAME], [PERSON_NAME] accepted" at bounding box center [506, 847] width 488 height 42
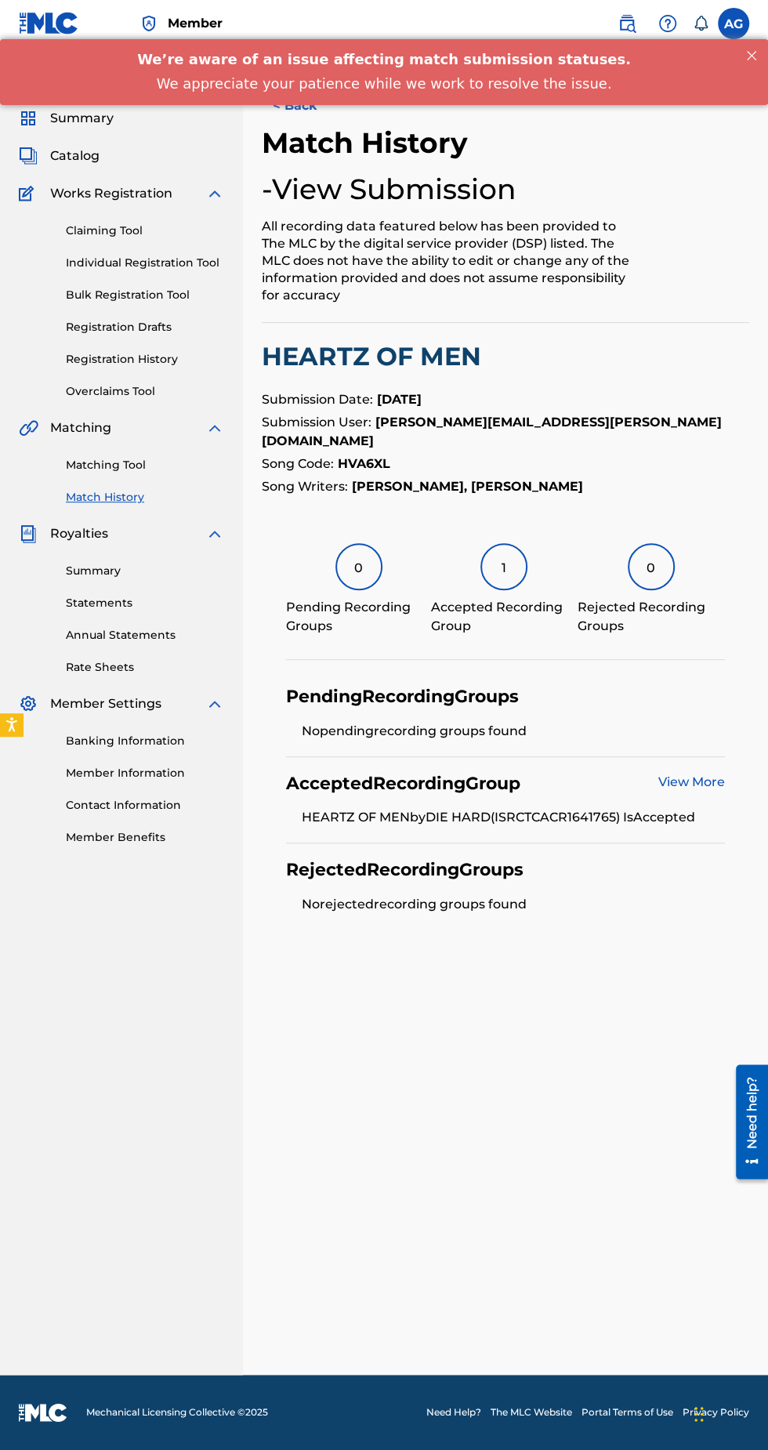
click at [326, 114] on button "< Back" at bounding box center [309, 105] width 94 height 39
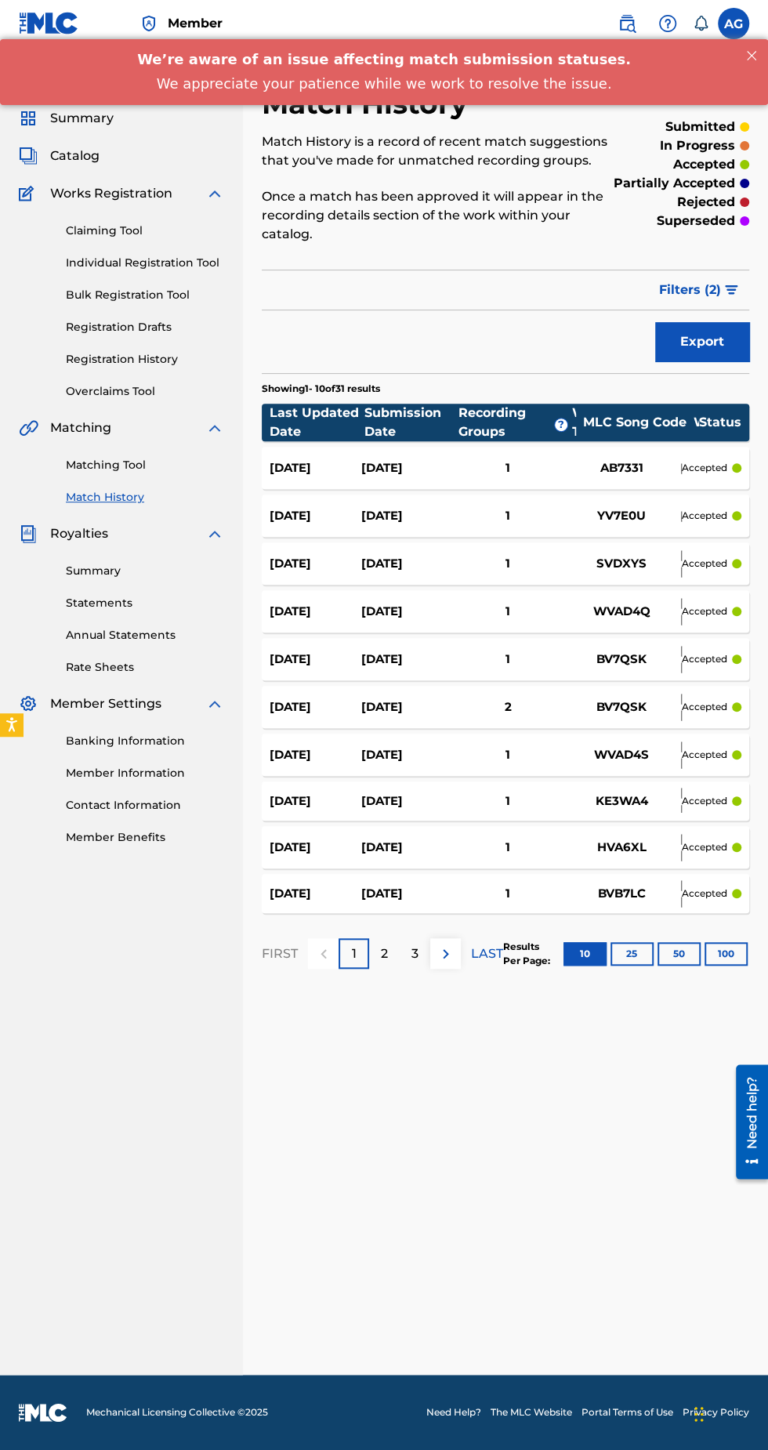
click at [539, 793] on div "1" at bounding box center [508, 802] width 110 height 18
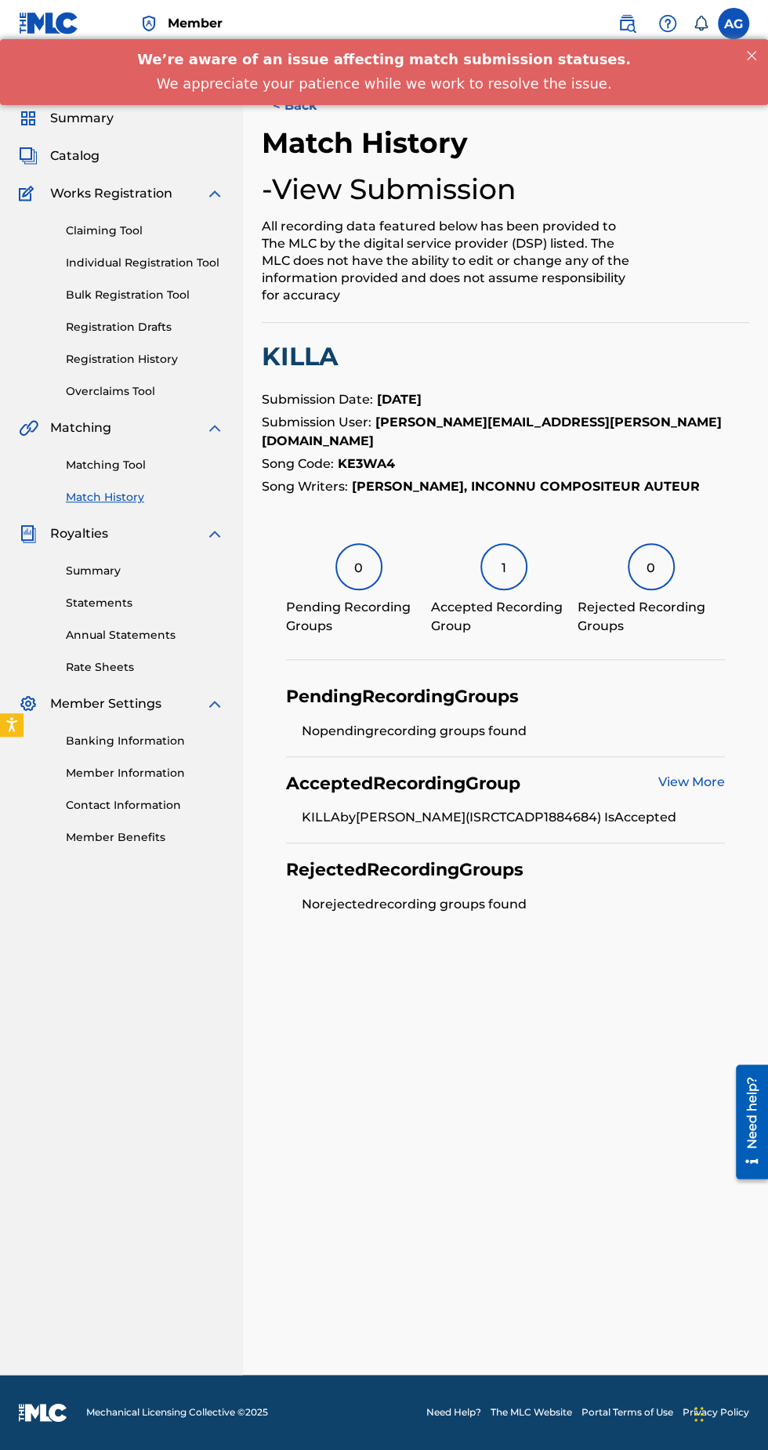
click at [326, 122] on button "< Back" at bounding box center [309, 105] width 94 height 39
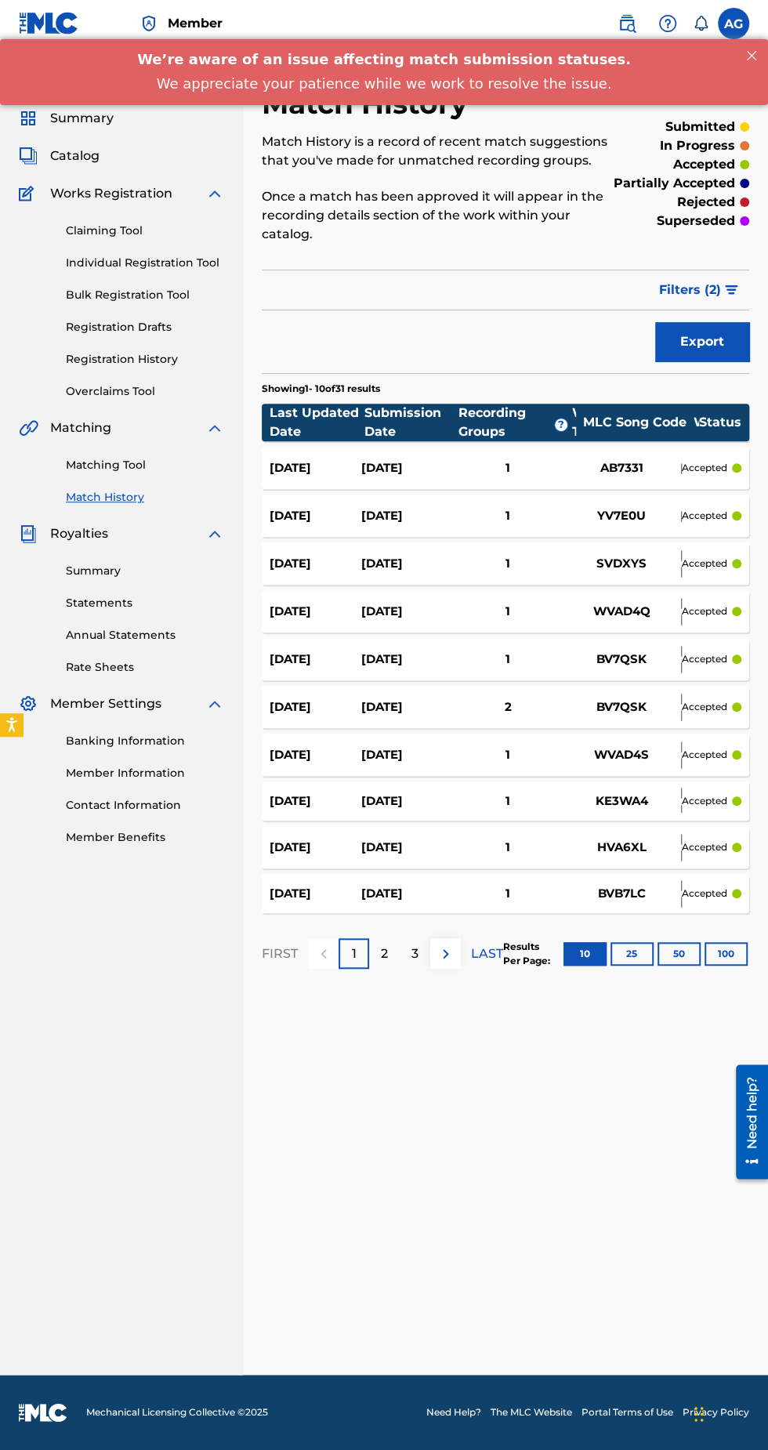
click at [516, 746] on div "1" at bounding box center [508, 755] width 110 height 18
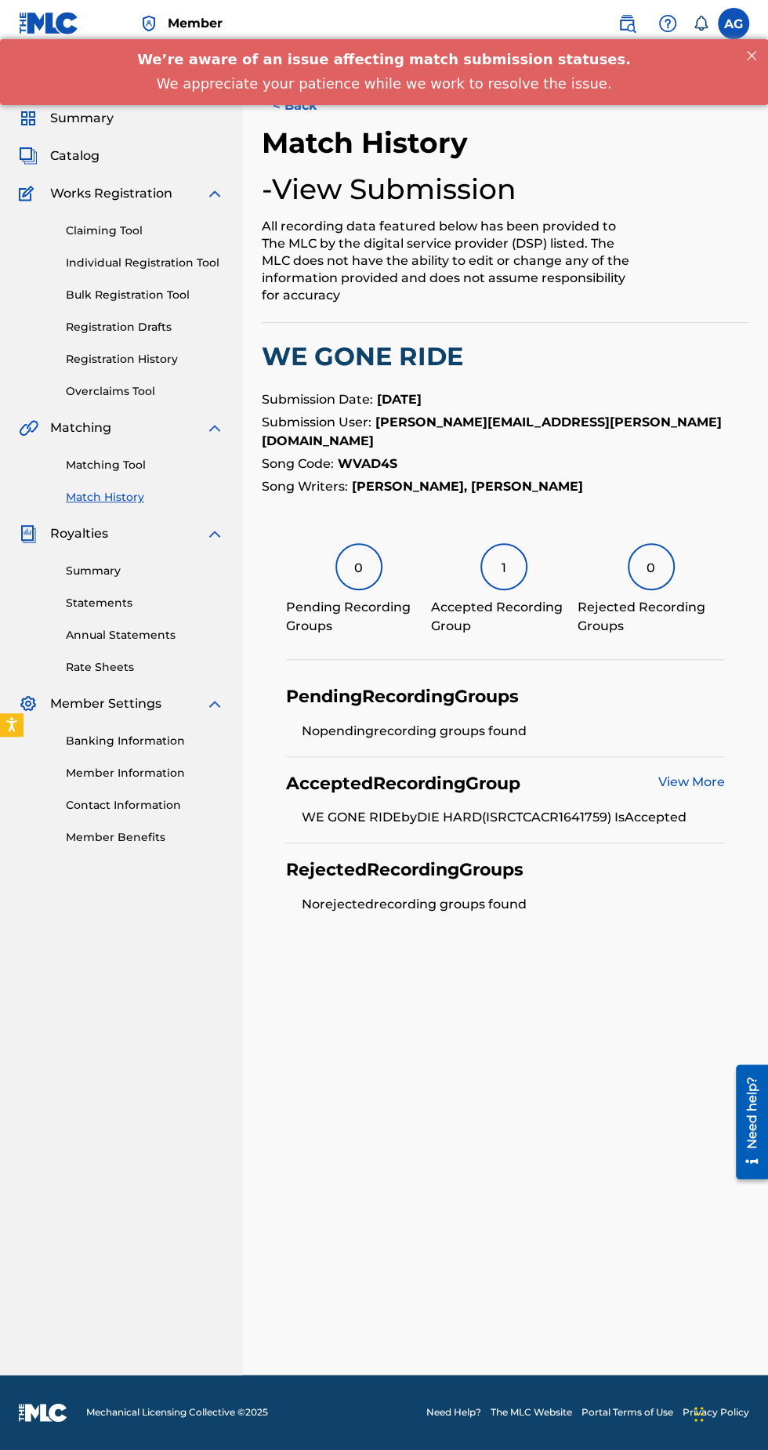
click at [325, 119] on button "< Back" at bounding box center [309, 105] width 94 height 39
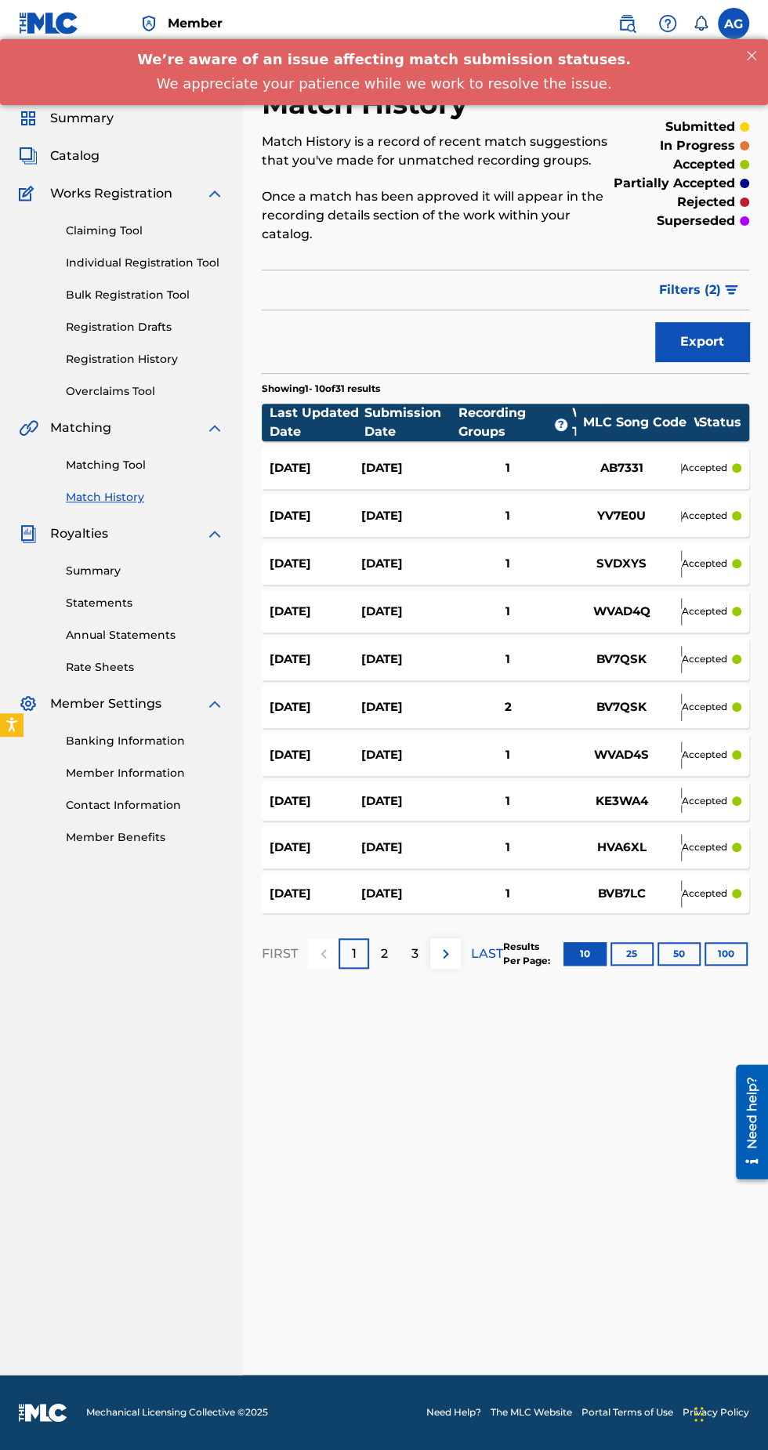
click at [725, 942] on button "100" at bounding box center [726, 954] width 43 height 24
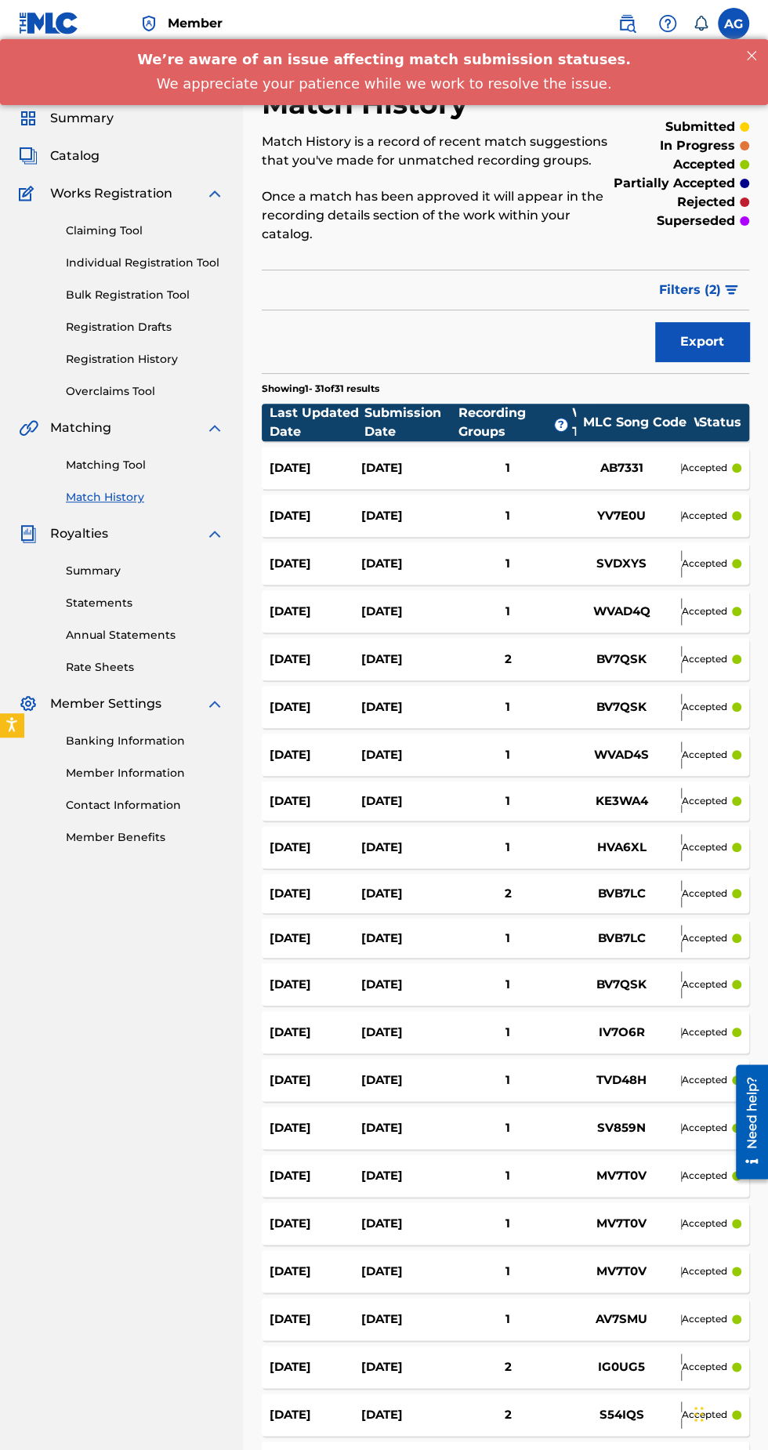
click at [495, 651] on div "2" at bounding box center [508, 660] width 110 height 18
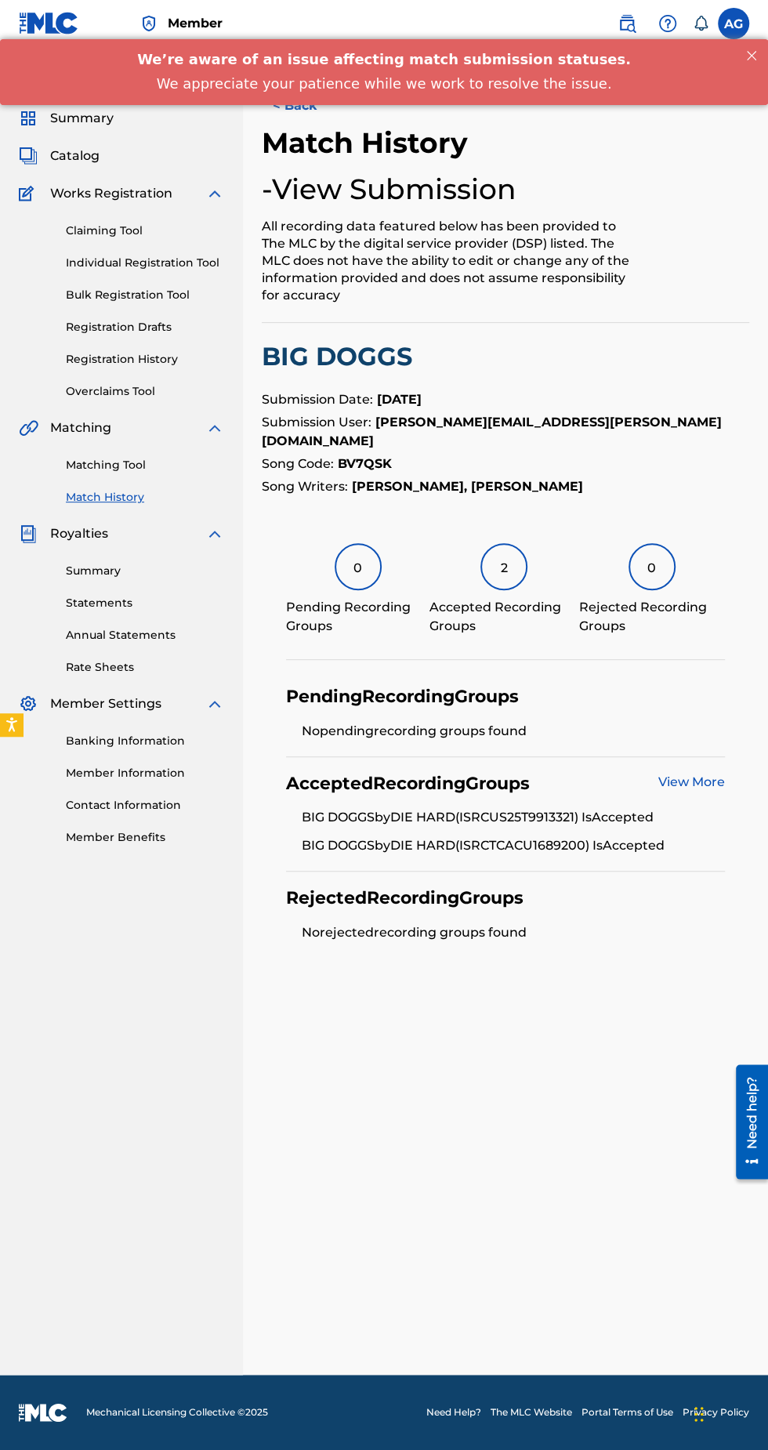
click at [314, 107] on button "< Back" at bounding box center [309, 105] width 94 height 39
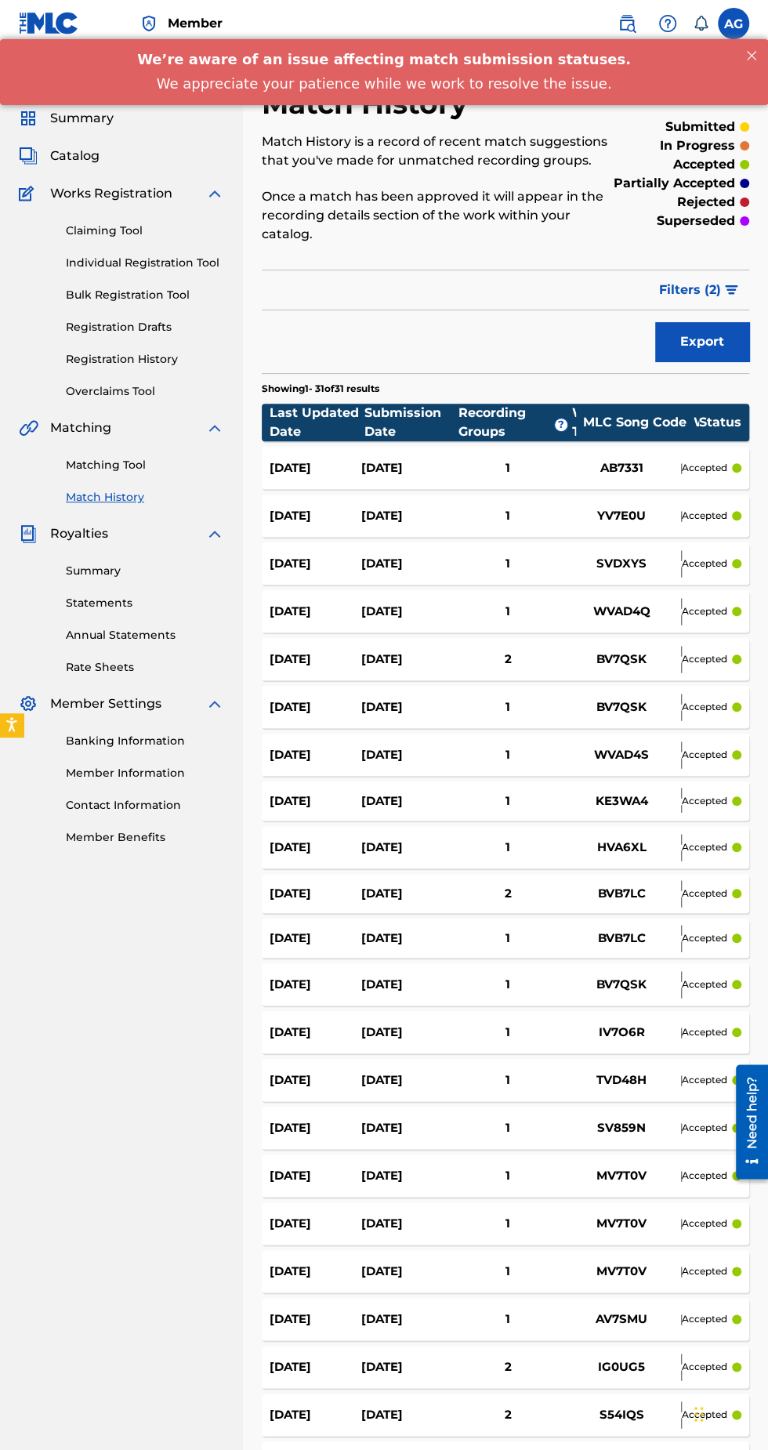
click at [524, 885] on div "2" at bounding box center [508, 894] width 110 height 18
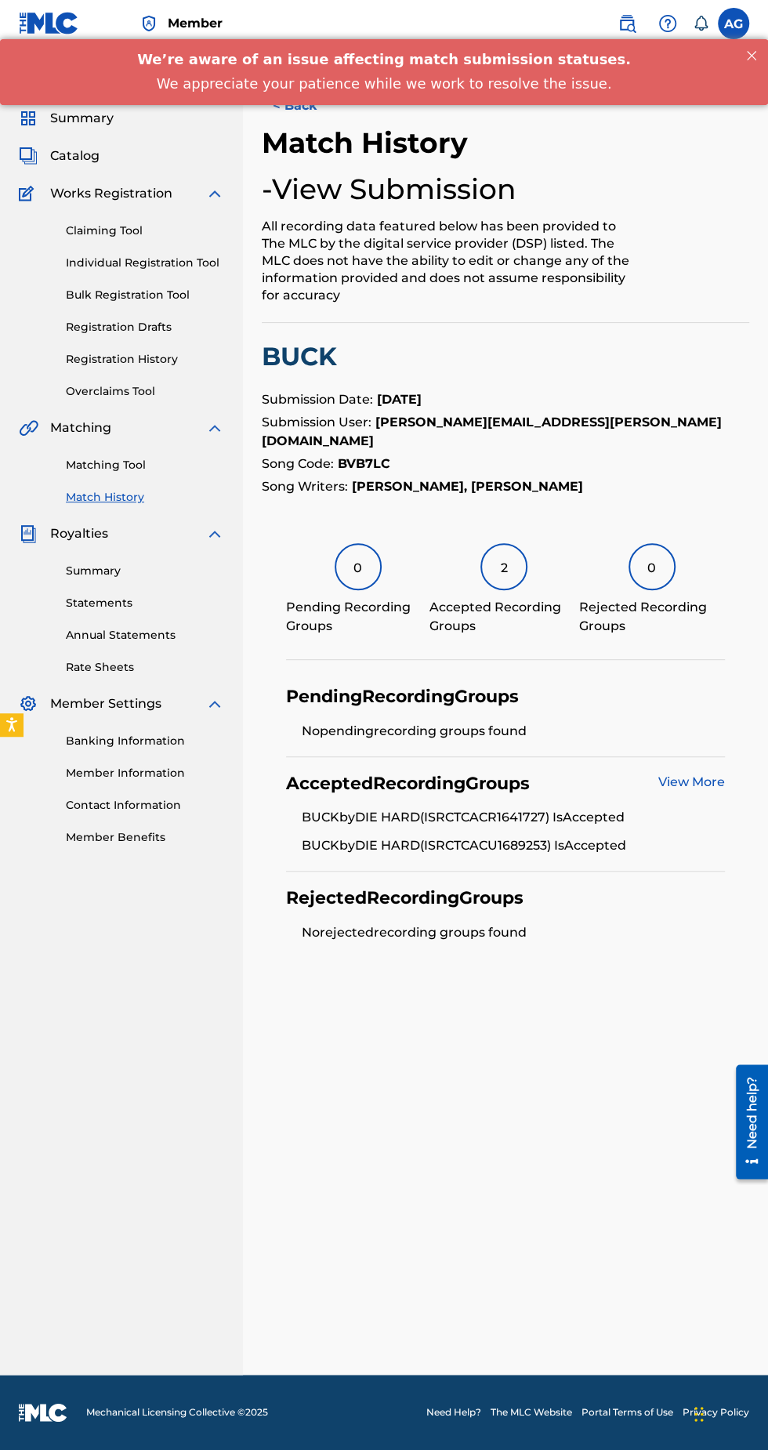
click at [318, 110] on button "< Back" at bounding box center [309, 105] width 94 height 39
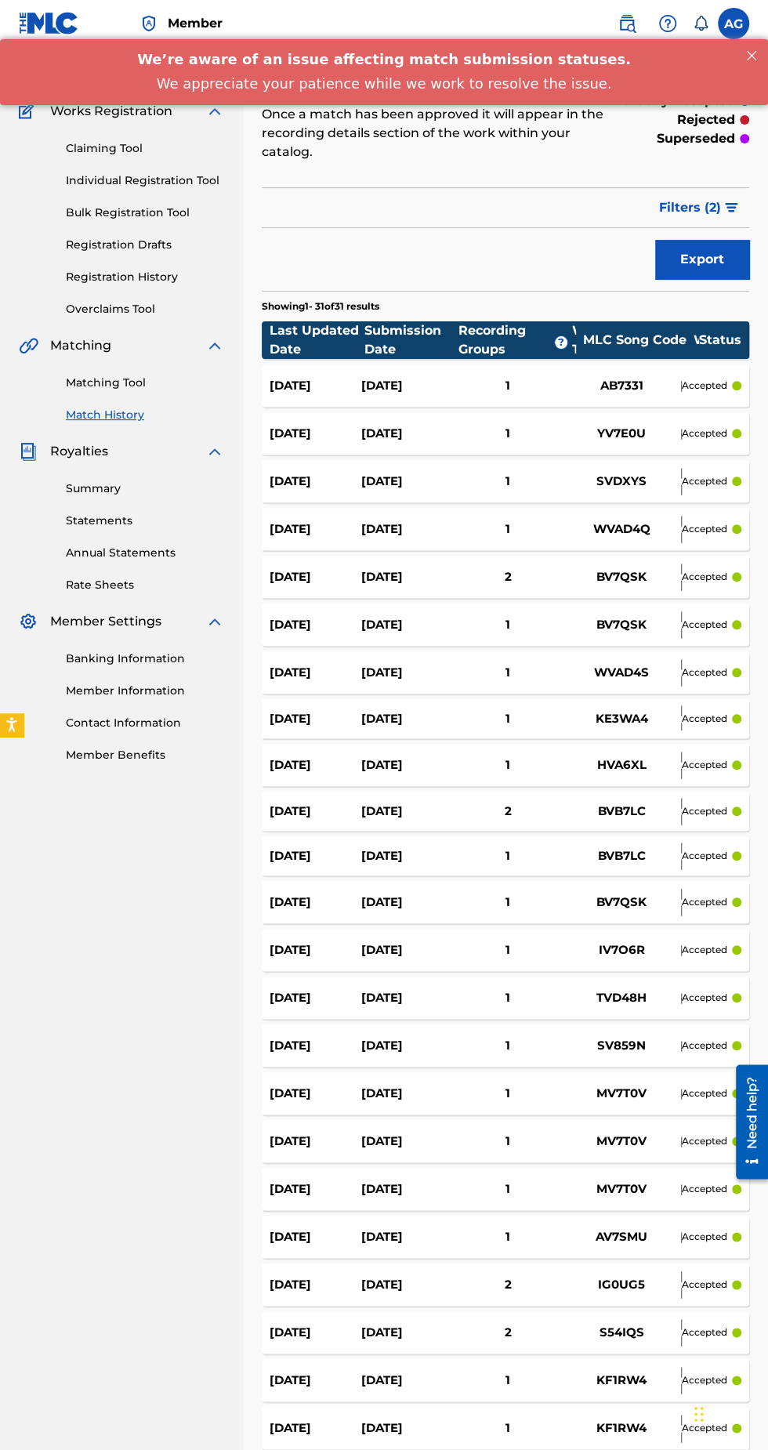
scroll to position [90, 0]
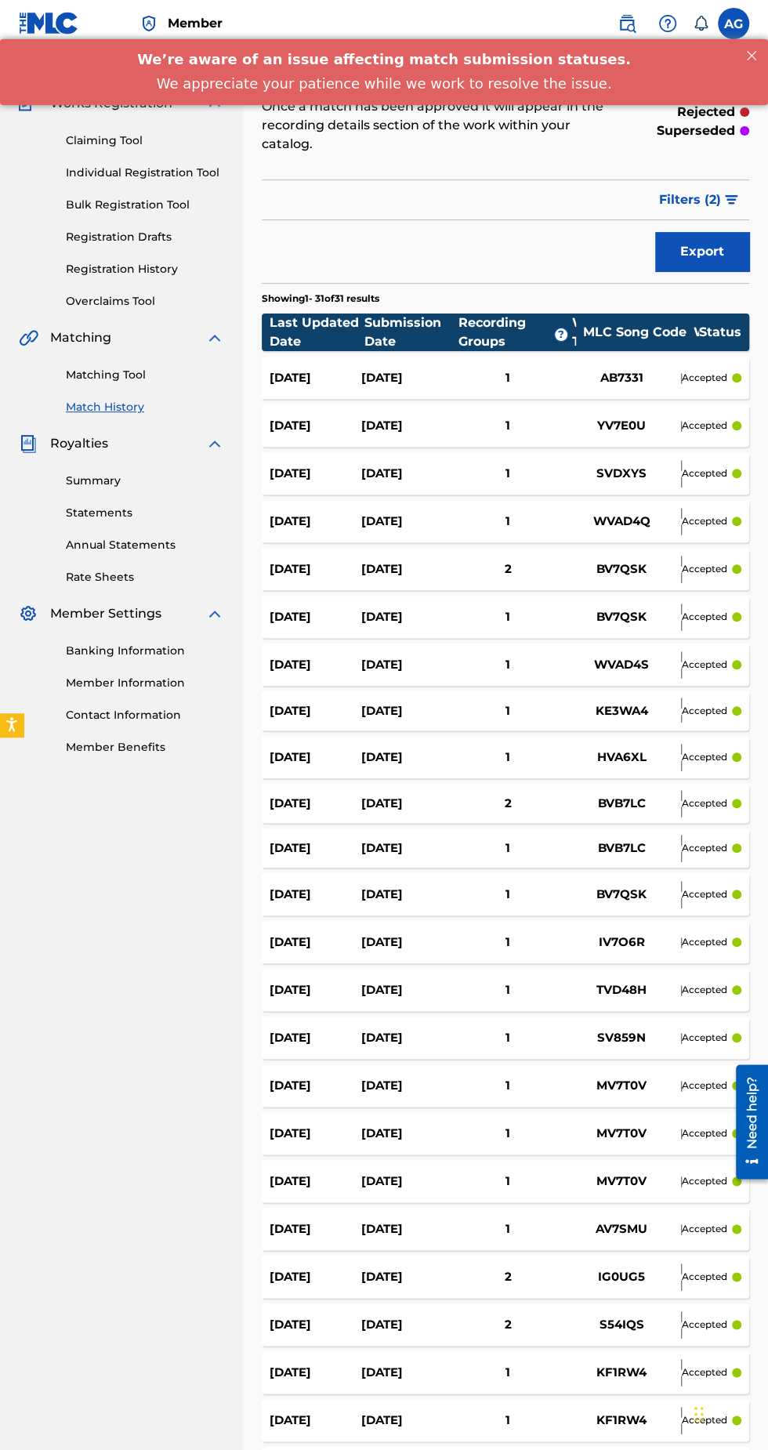
click at [512, 840] on div "1" at bounding box center [508, 849] width 110 height 18
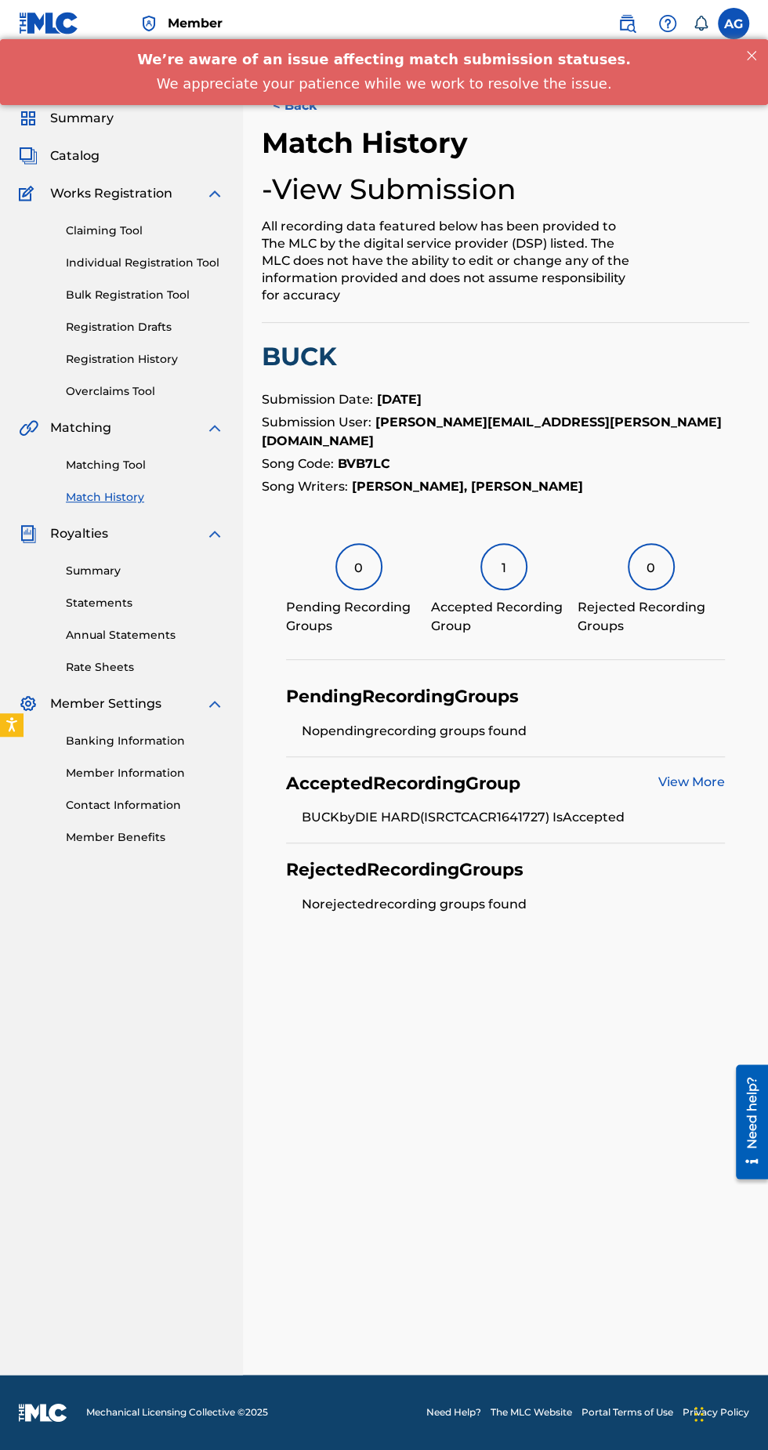
click at [317, 119] on button "< Back" at bounding box center [309, 105] width 94 height 39
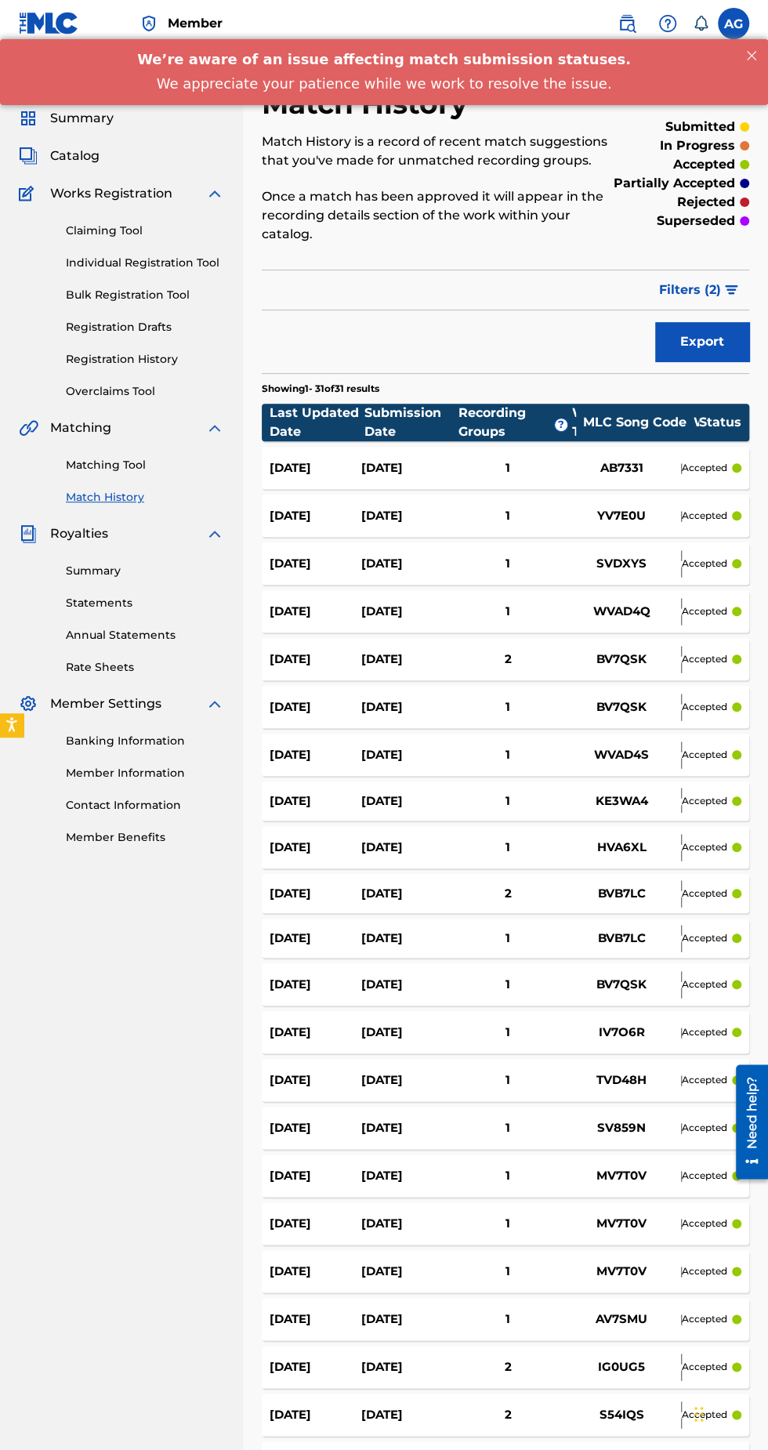
scroll to position [90, 0]
click at [528, 1406] on div "2" at bounding box center [508, 1415] width 110 height 18
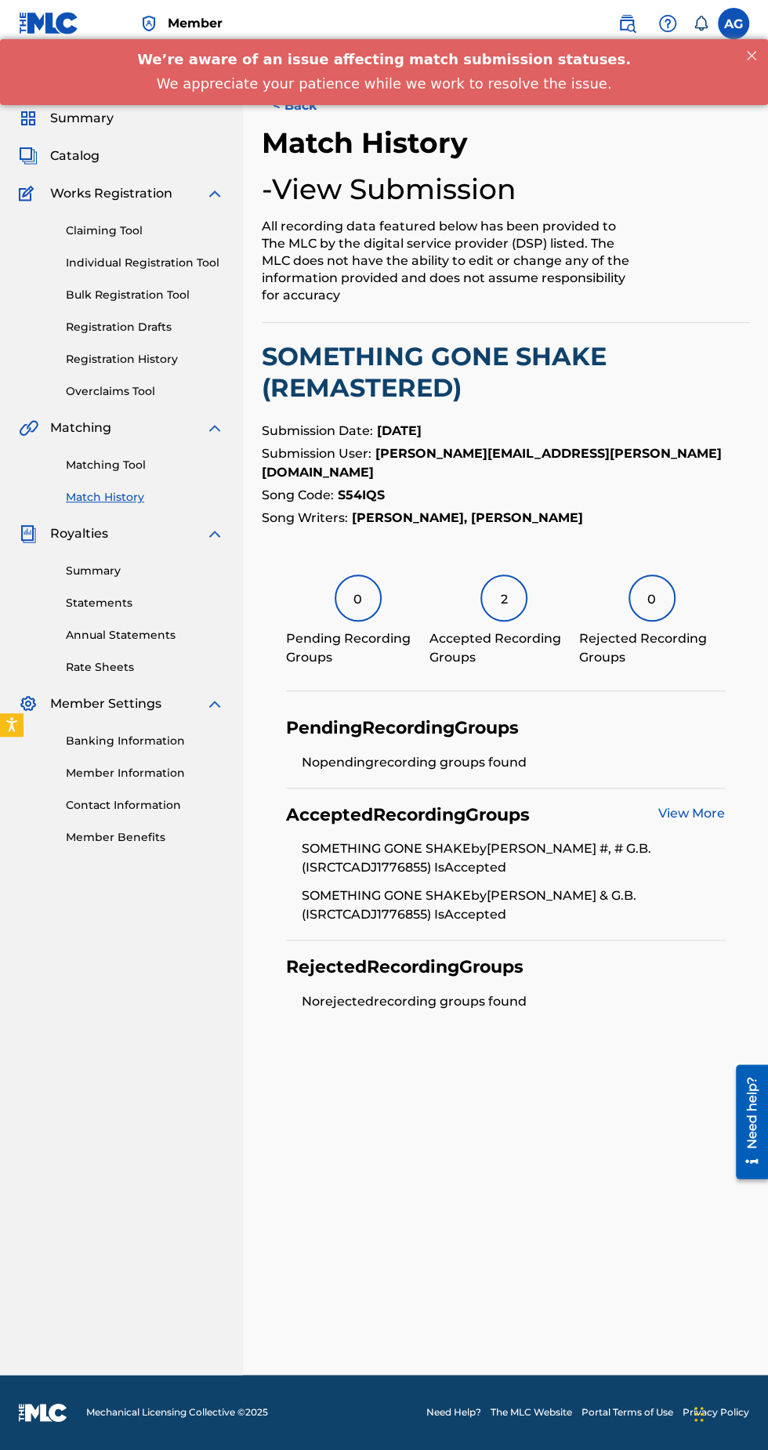
click at [329, 114] on button "< Back" at bounding box center [309, 105] width 94 height 39
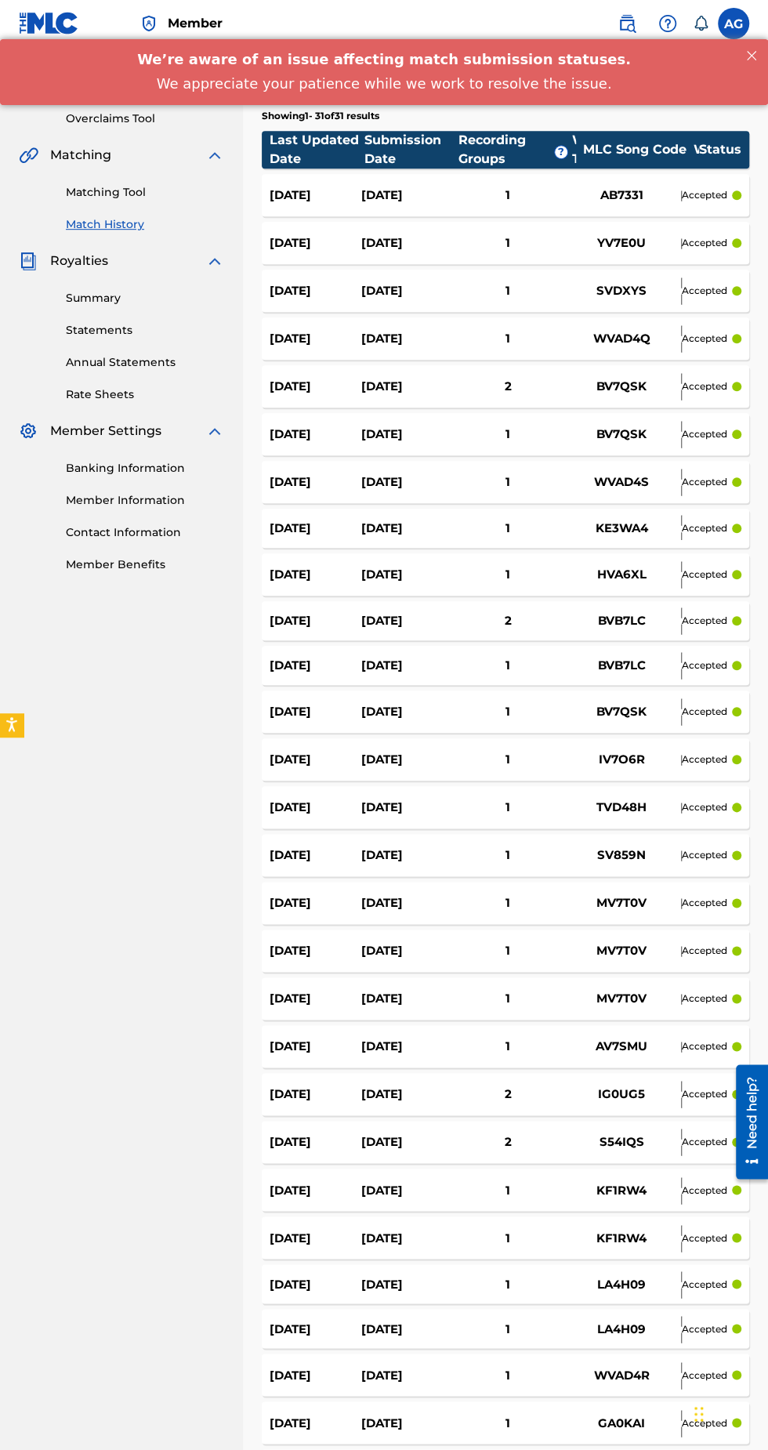
scroll to position [274, 0]
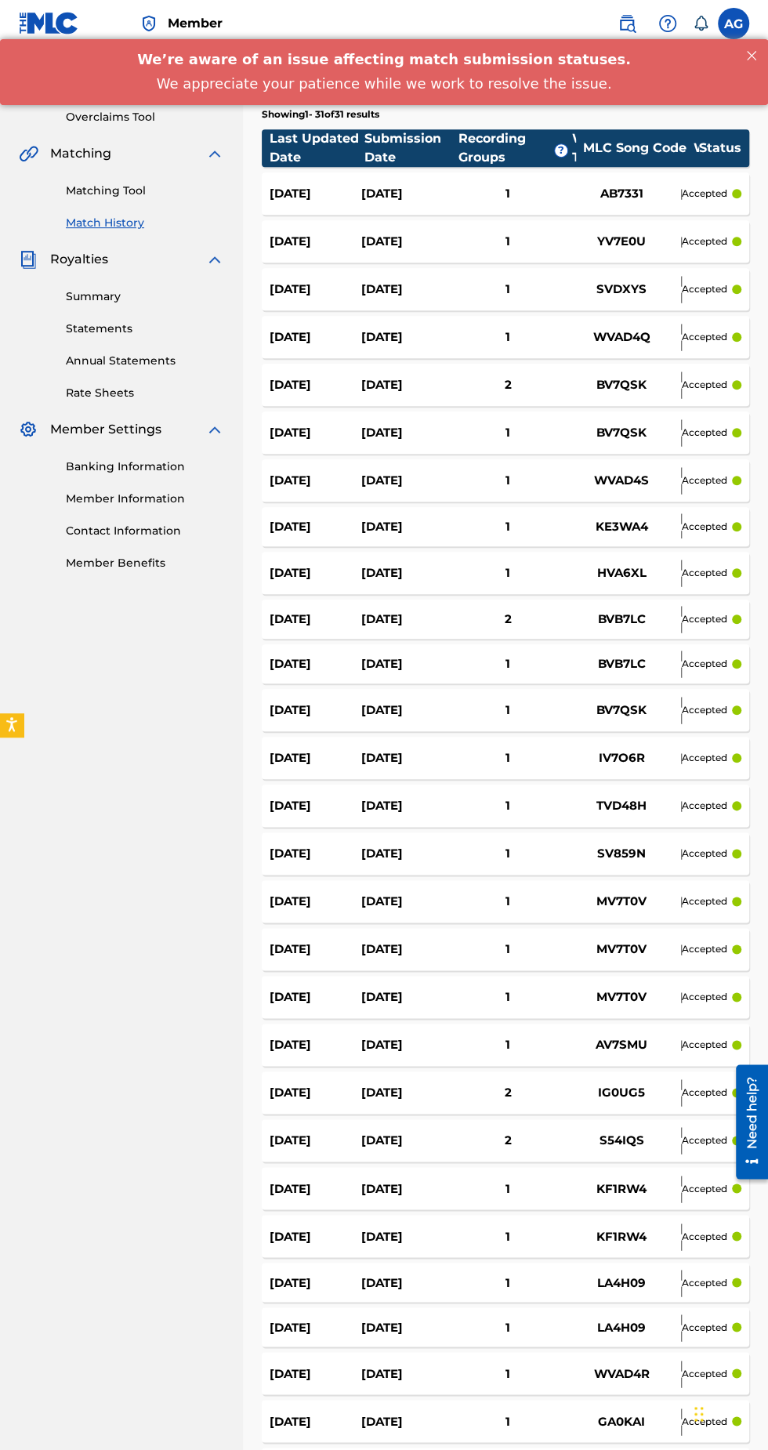
click at [486, 1084] on div "2" at bounding box center [508, 1093] width 110 height 18
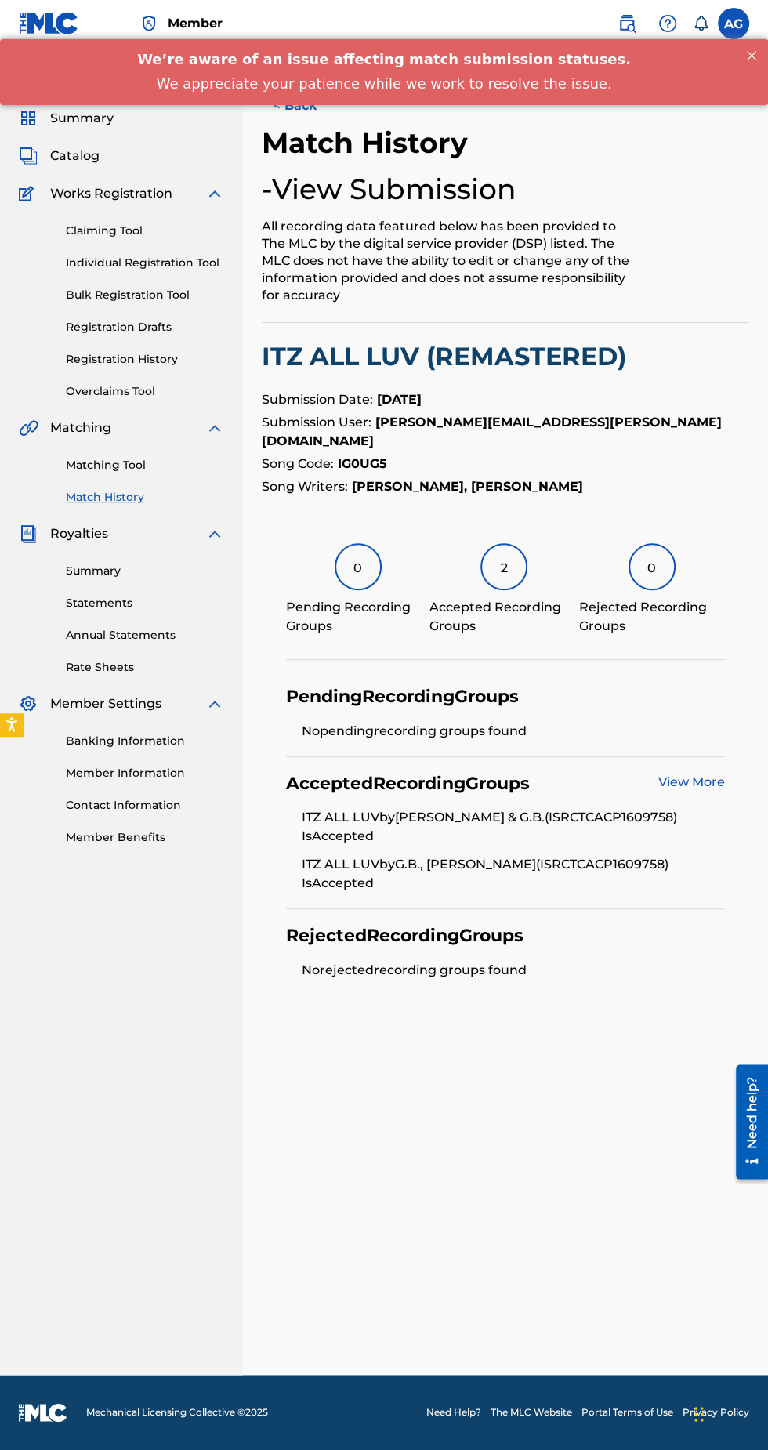
click at [326, 119] on button "< Back" at bounding box center [309, 105] width 94 height 39
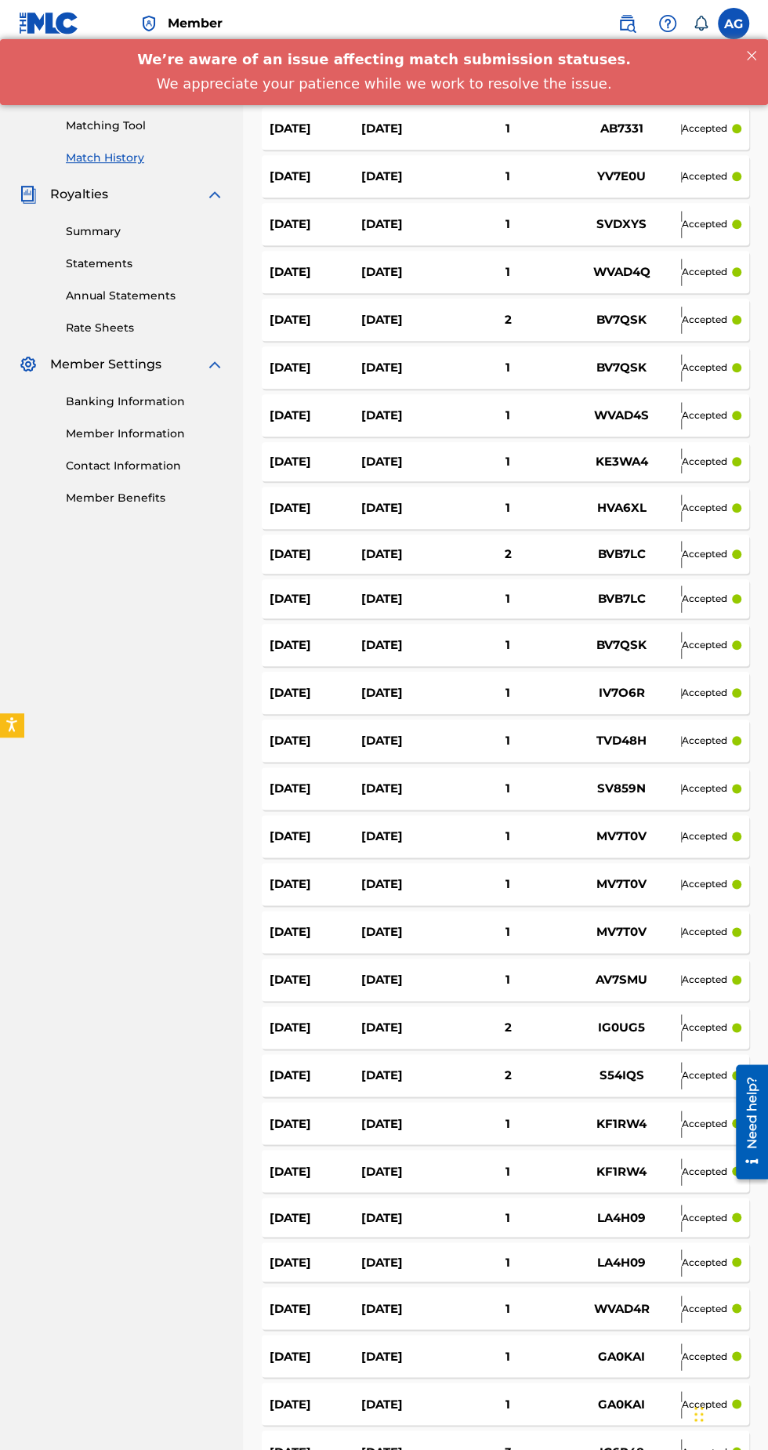
scroll to position [473, 0]
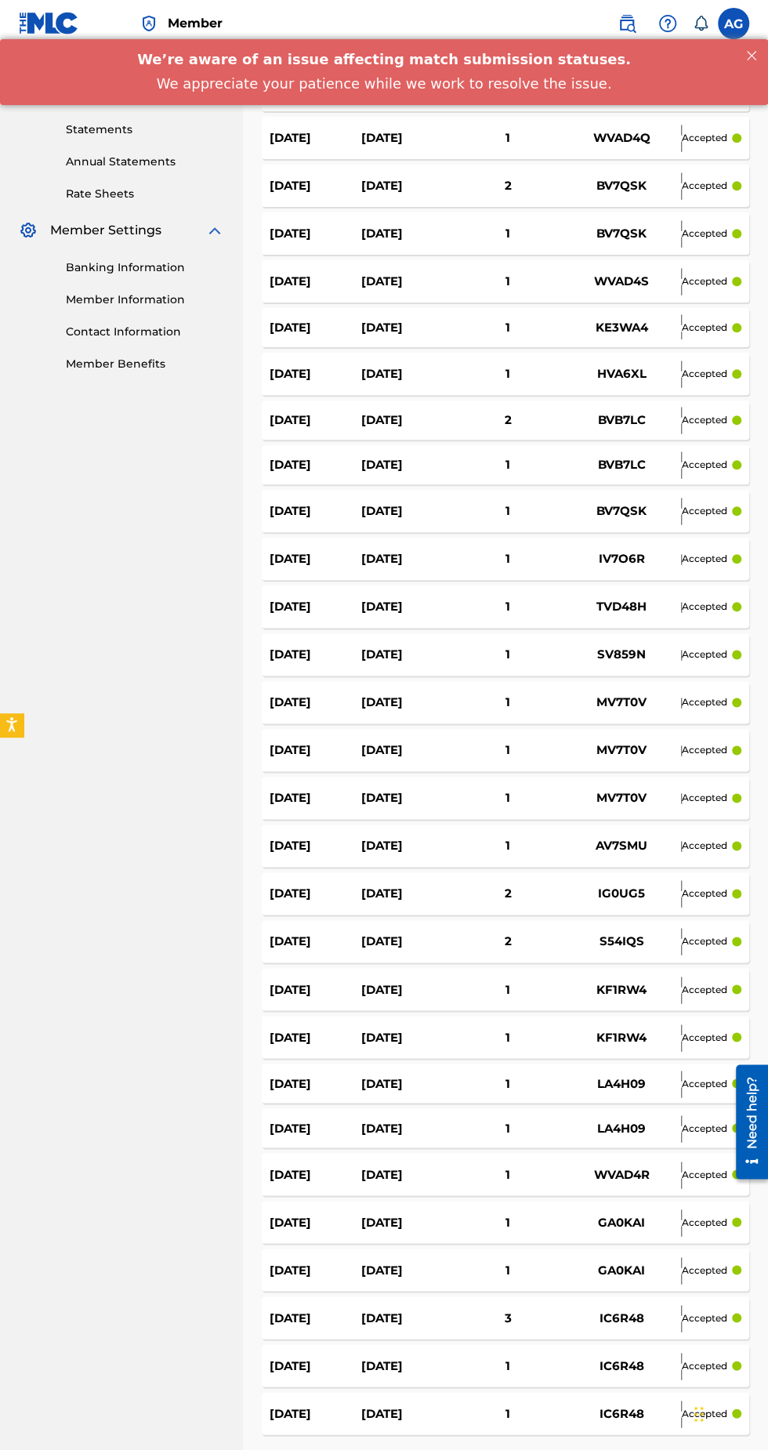
click at [519, 1309] on div "3" at bounding box center [508, 1318] width 110 height 18
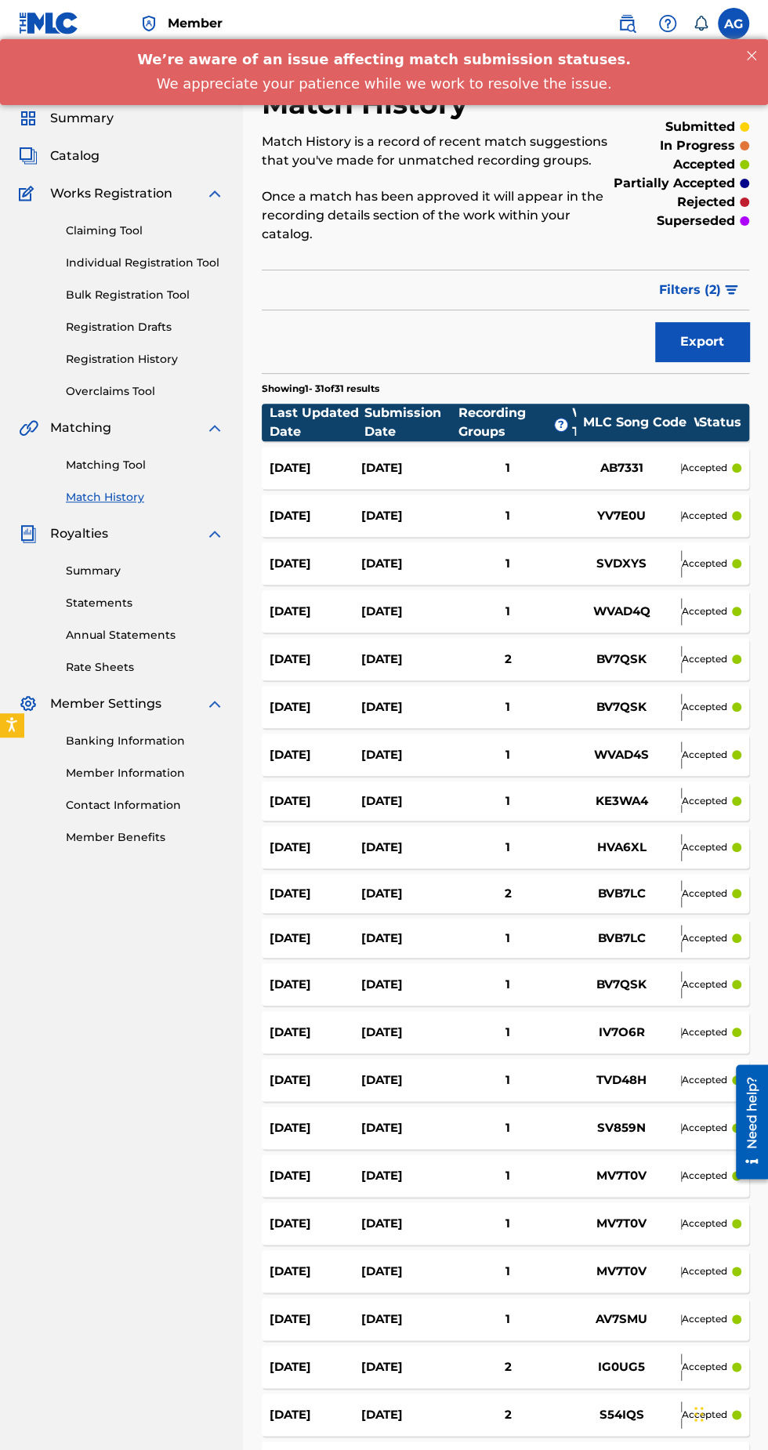
scroll to position [473, 0]
click at [91, 155] on span "Catalog" at bounding box center [74, 156] width 49 height 19
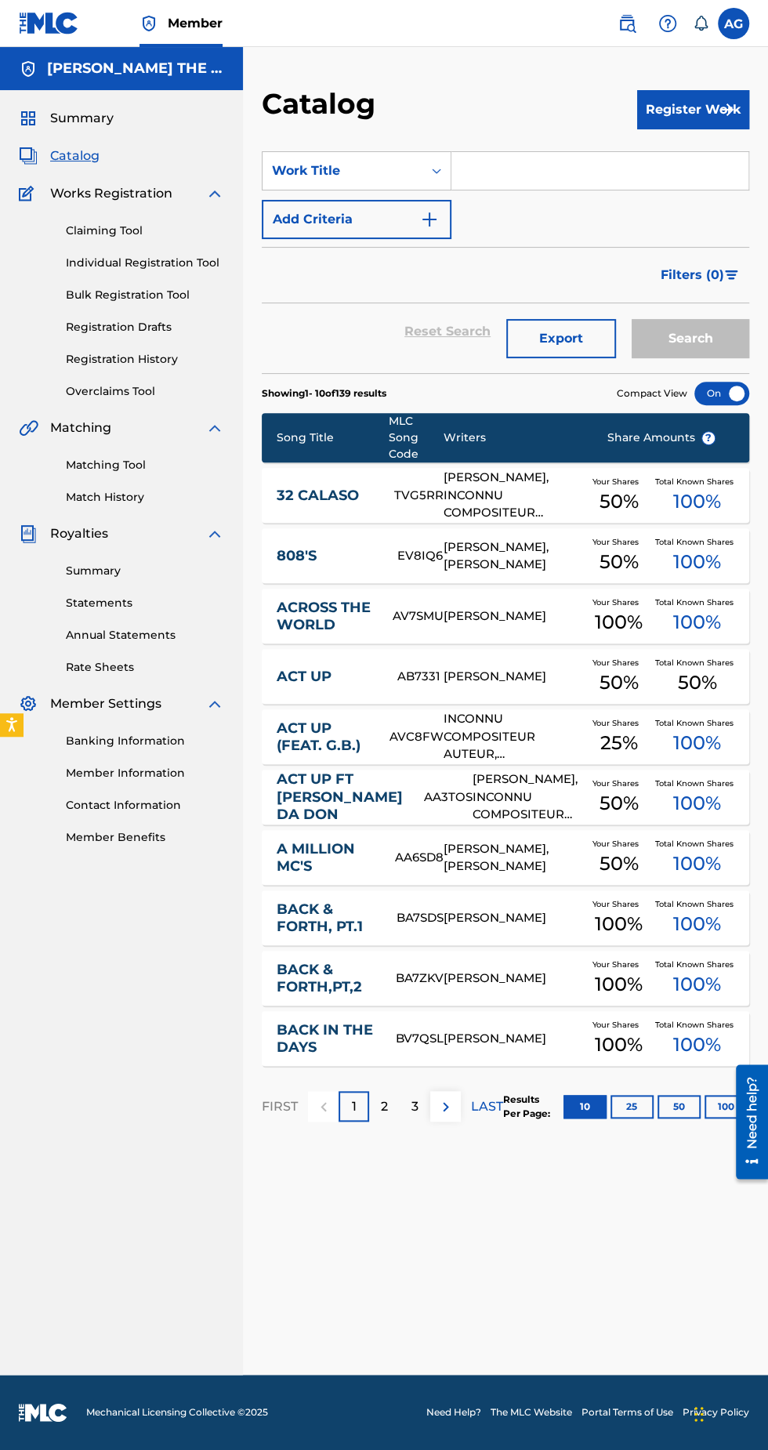
click at [726, 1105] on div at bounding box center [746, 1122] width 44 height 126
click at [695, 344] on div "Search" at bounding box center [686, 331] width 125 height 56
click at [725, 1105] on div at bounding box center [746, 1122] width 44 height 126
click at [726, 1105] on div at bounding box center [746, 1122] width 44 height 126
click at [500, 1102] on p "LAST" at bounding box center [487, 1107] width 32 height 19
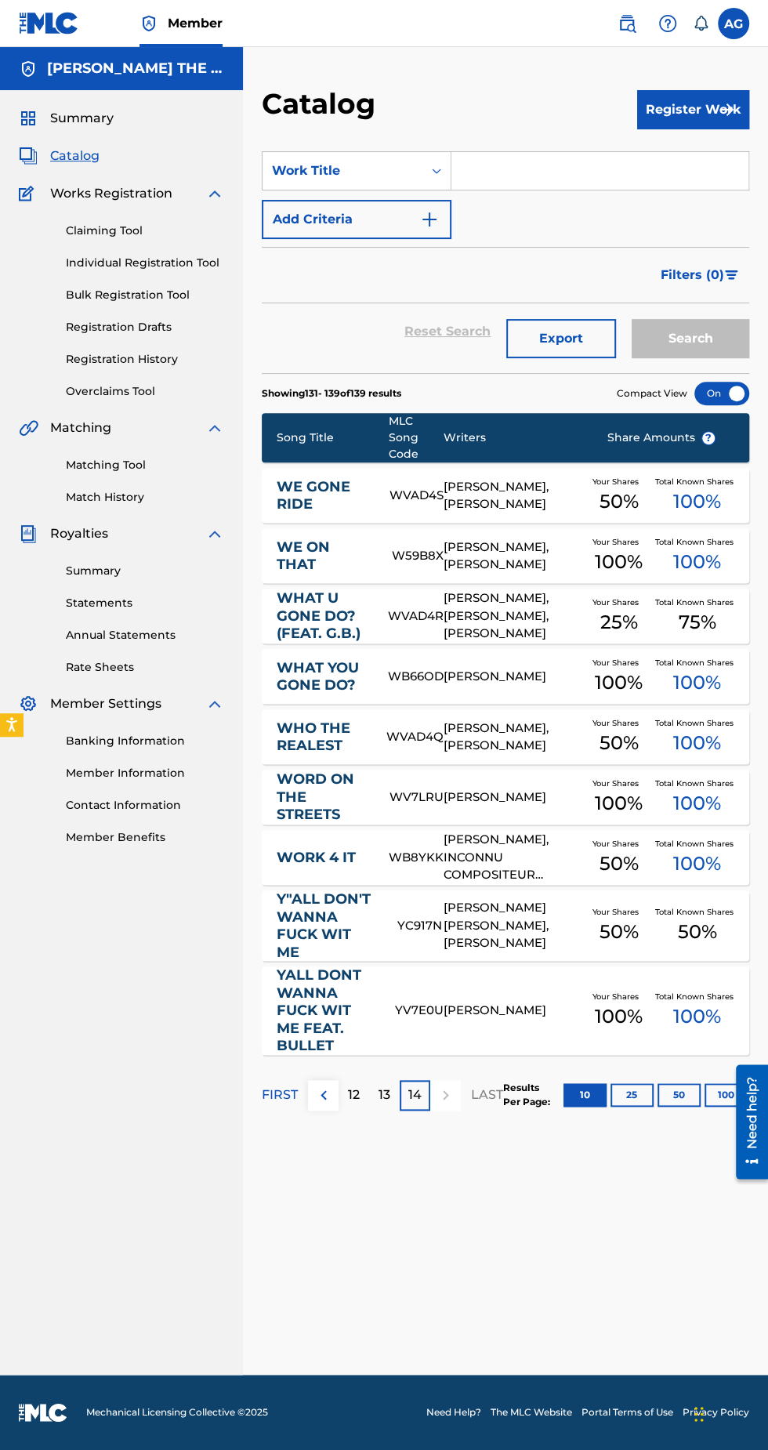
click at [687, 346] on div "Search" at bounding box center [686, 331] width 125 height 56
click at [568, 164] on input "Search Form" at bounding box center [600, 171] width 297 height 38
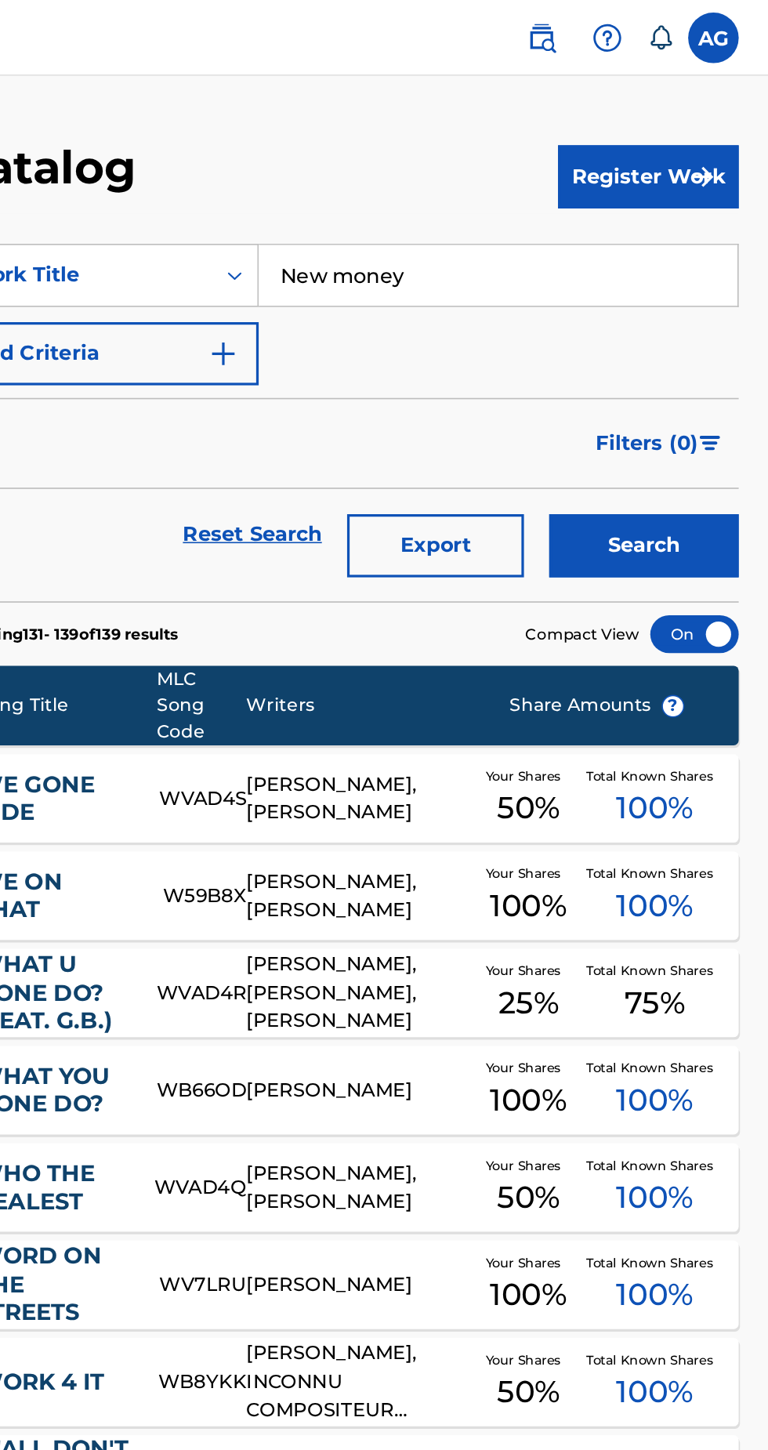
click at [717, 341] on button "Search" at bounding box center [691, 338] width 118 height 39
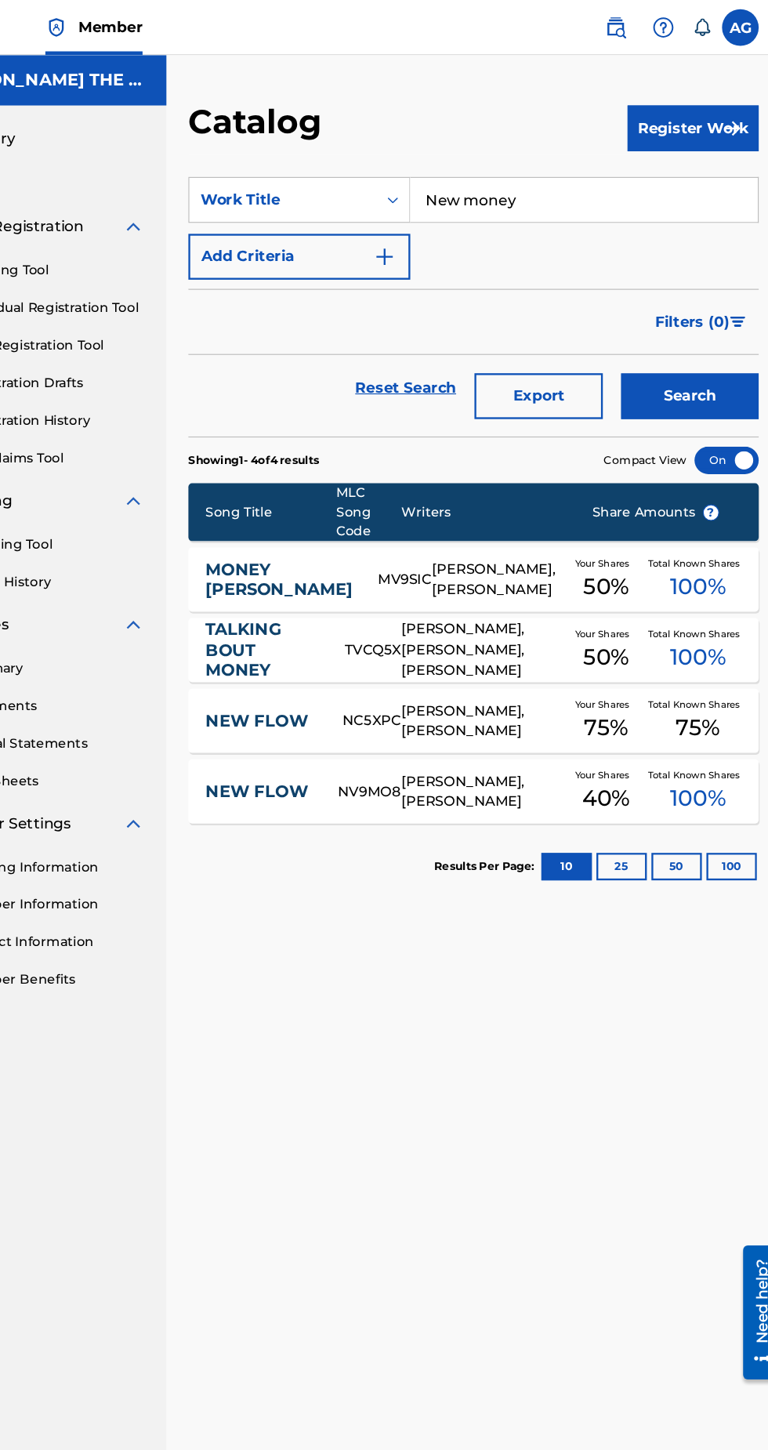
click at [573, 169] on input "New money" at bounding box center [600, 171] width 297 height 38
type input "N"
click at [508, 220] on div "desert storm" at bounding box center [482, 206] width 61 height 28
type input "desert storm"
click at [703, 332] on button "Search" at bounding box center [691, 338] width 118 height 39
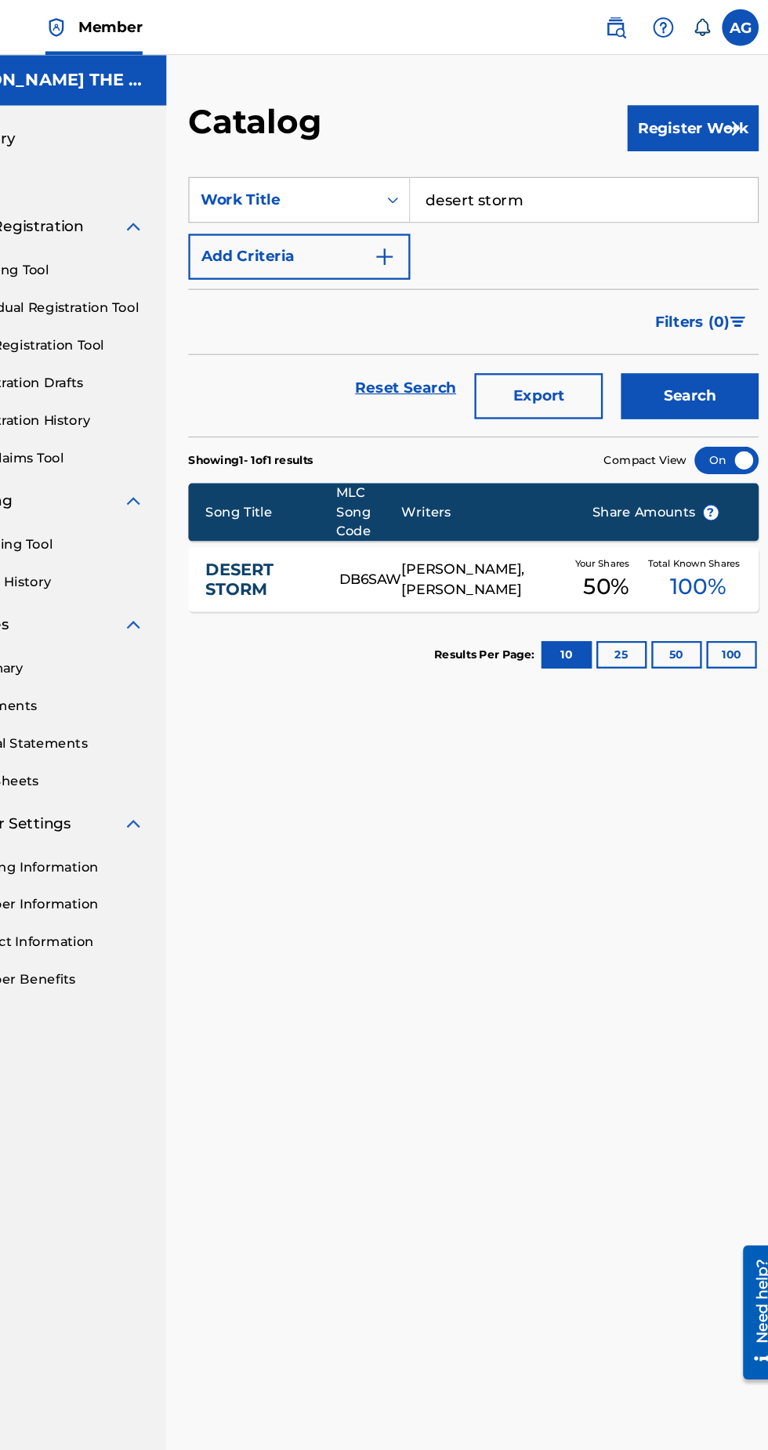
click at [308, 495] on link "DESERT STORM" at bounding box center [323, 495] width 93 height 35
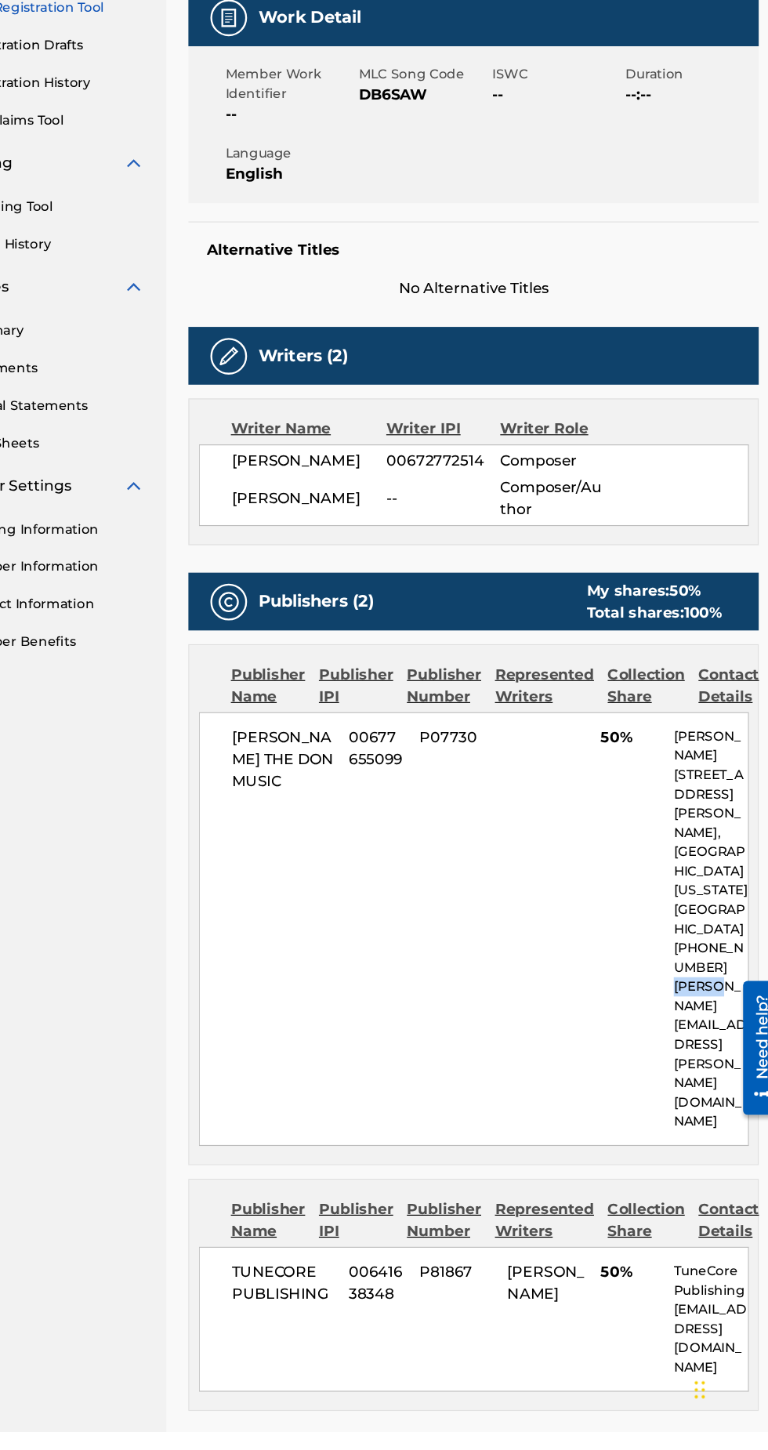
scroll to position [89, 0]
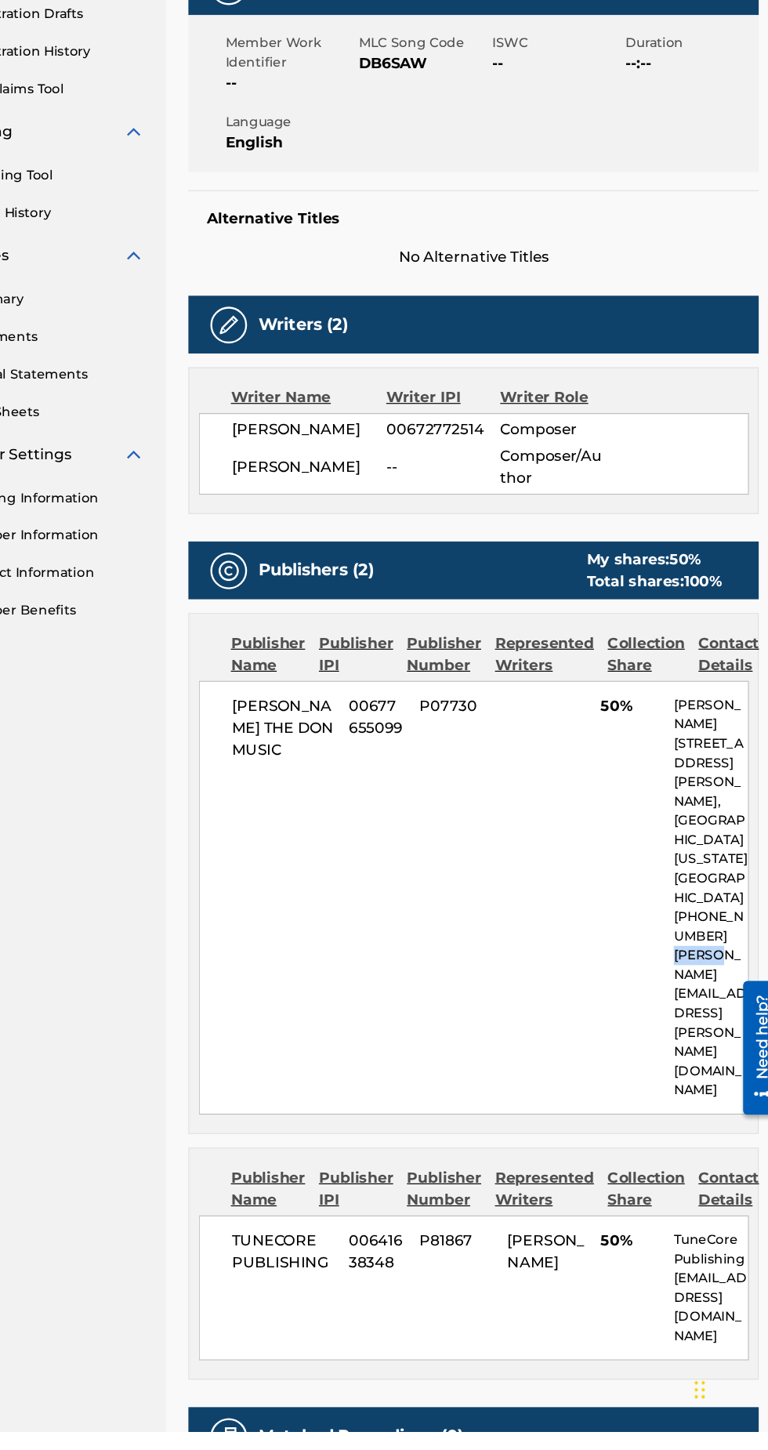
click at [694, 401] on div "Alternative Titles No Alternative Titles" at bounding box center [506, 422] width 488 height 67
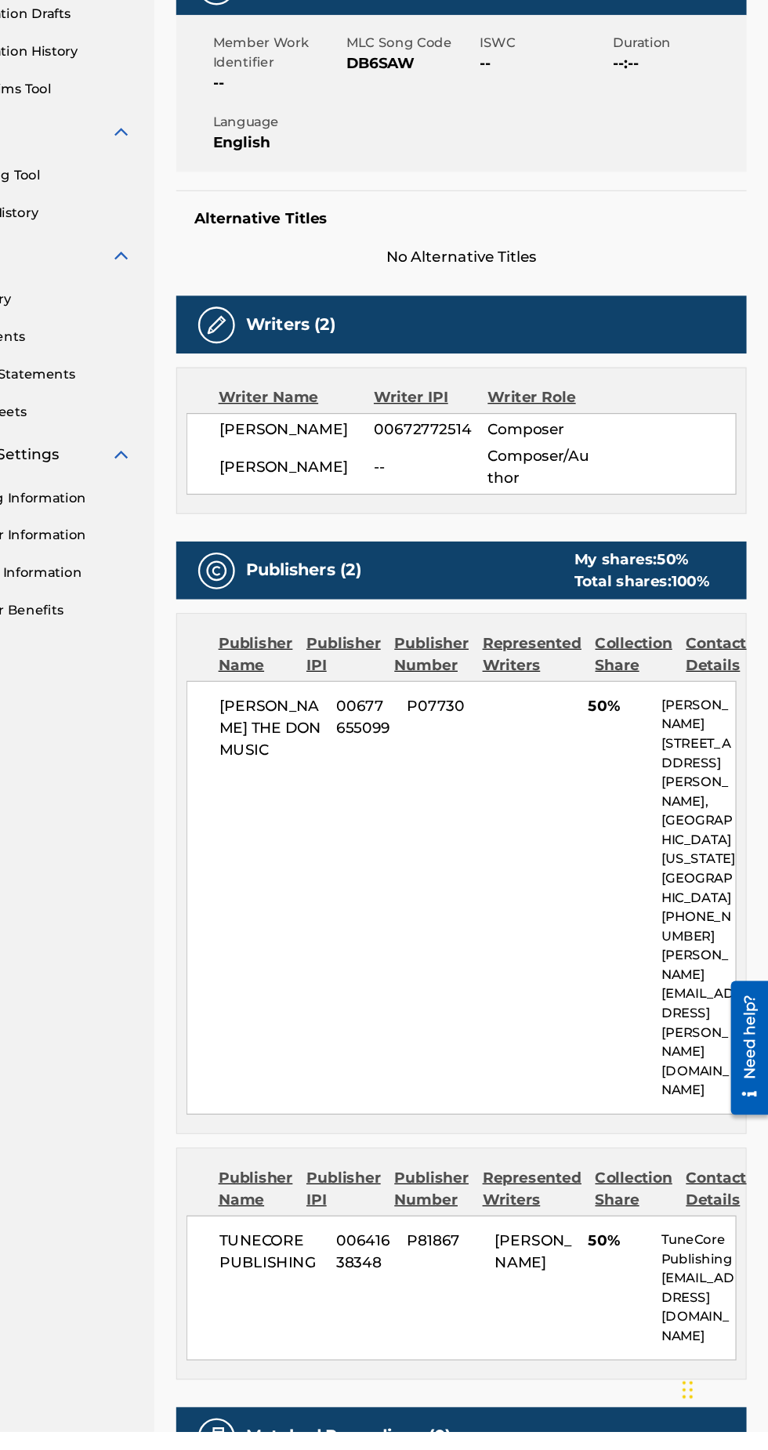
click at [653, 1429] on div "Matched Recordings (0)" at bounding box center [506, 1453] width 488 height 49
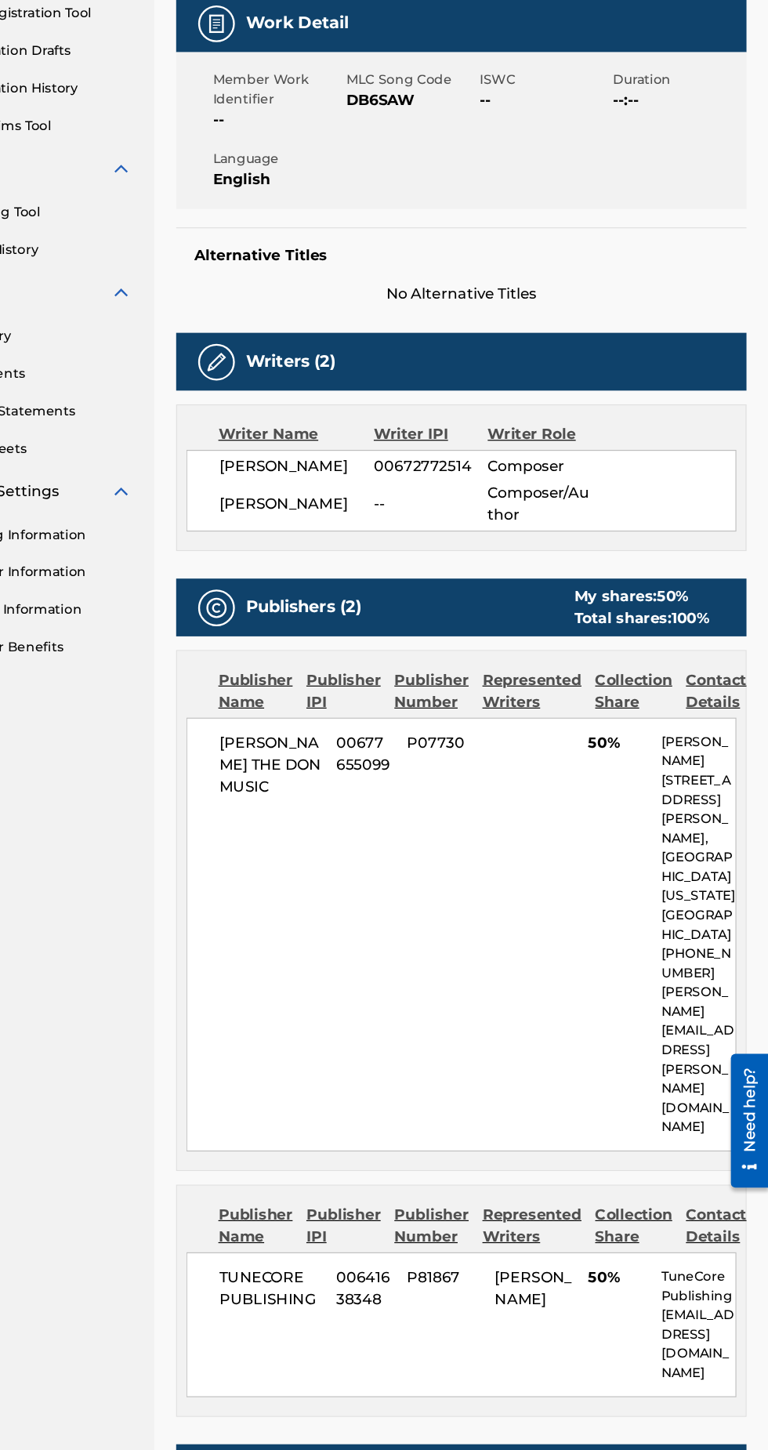
scroll to position [0, 0]
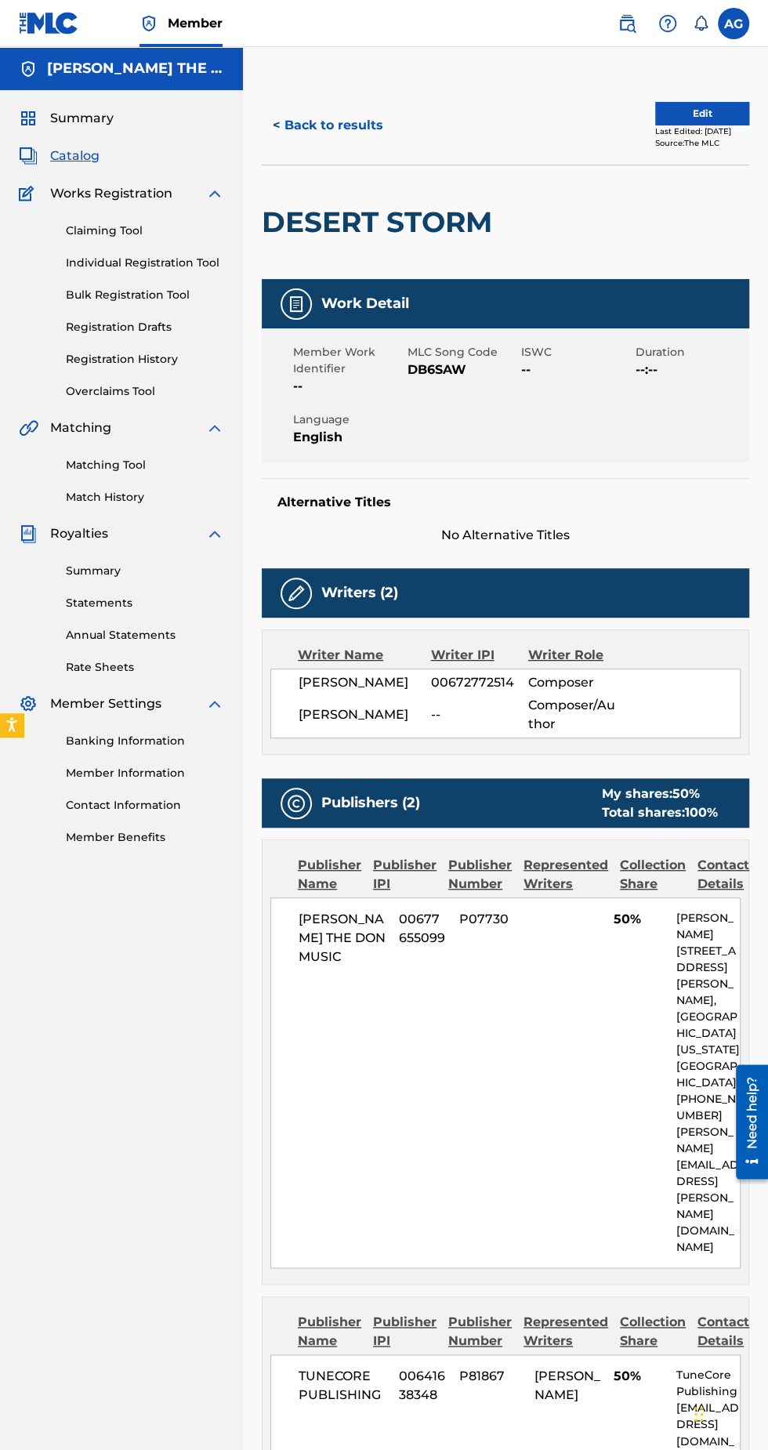
click at [677, 116] on button "Edit" at bounding box center [702, 114] width 94 height 24
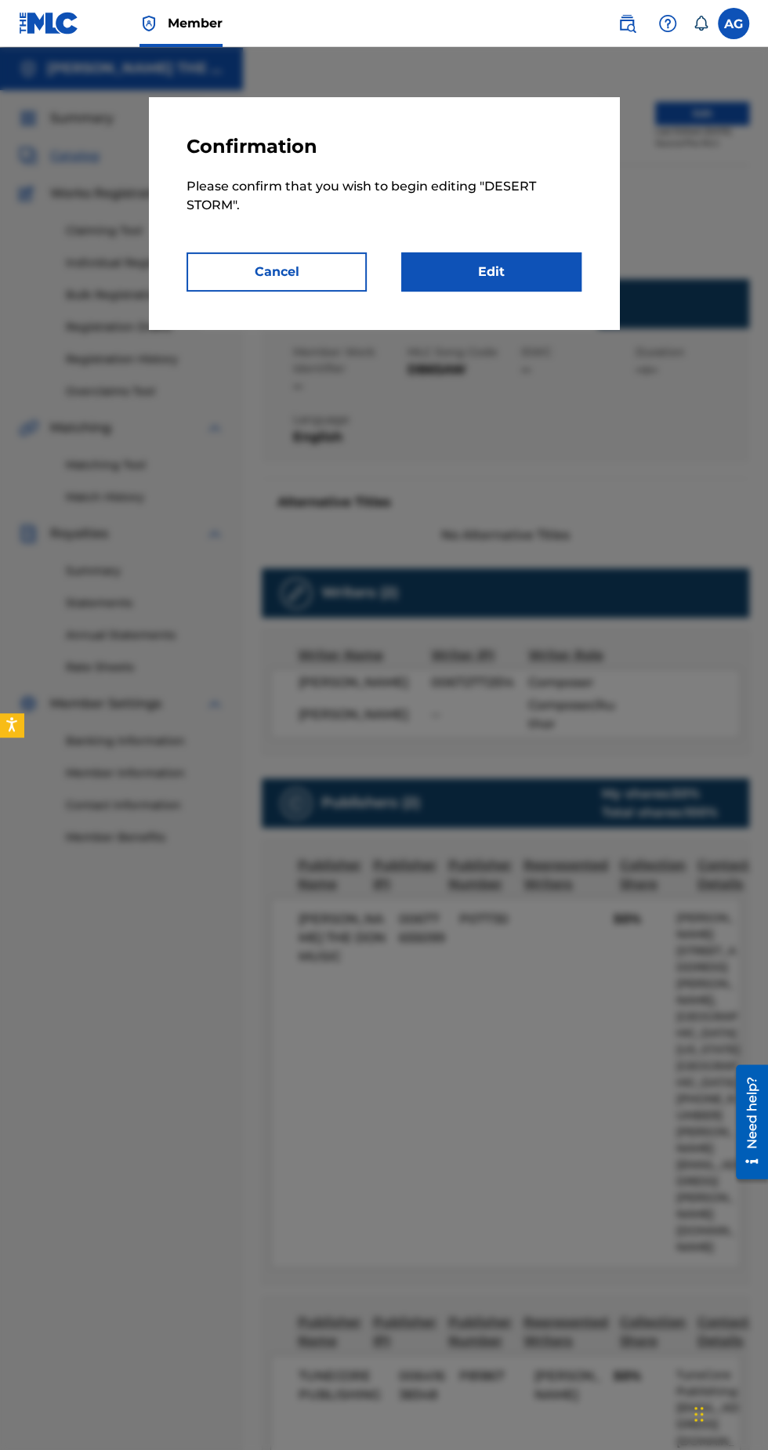
click at [278, 278] on button "Cancel" at bounding box center [277, 271] width 180 height 39
